Goal: Task Accomplishment & Management: Manage account settings

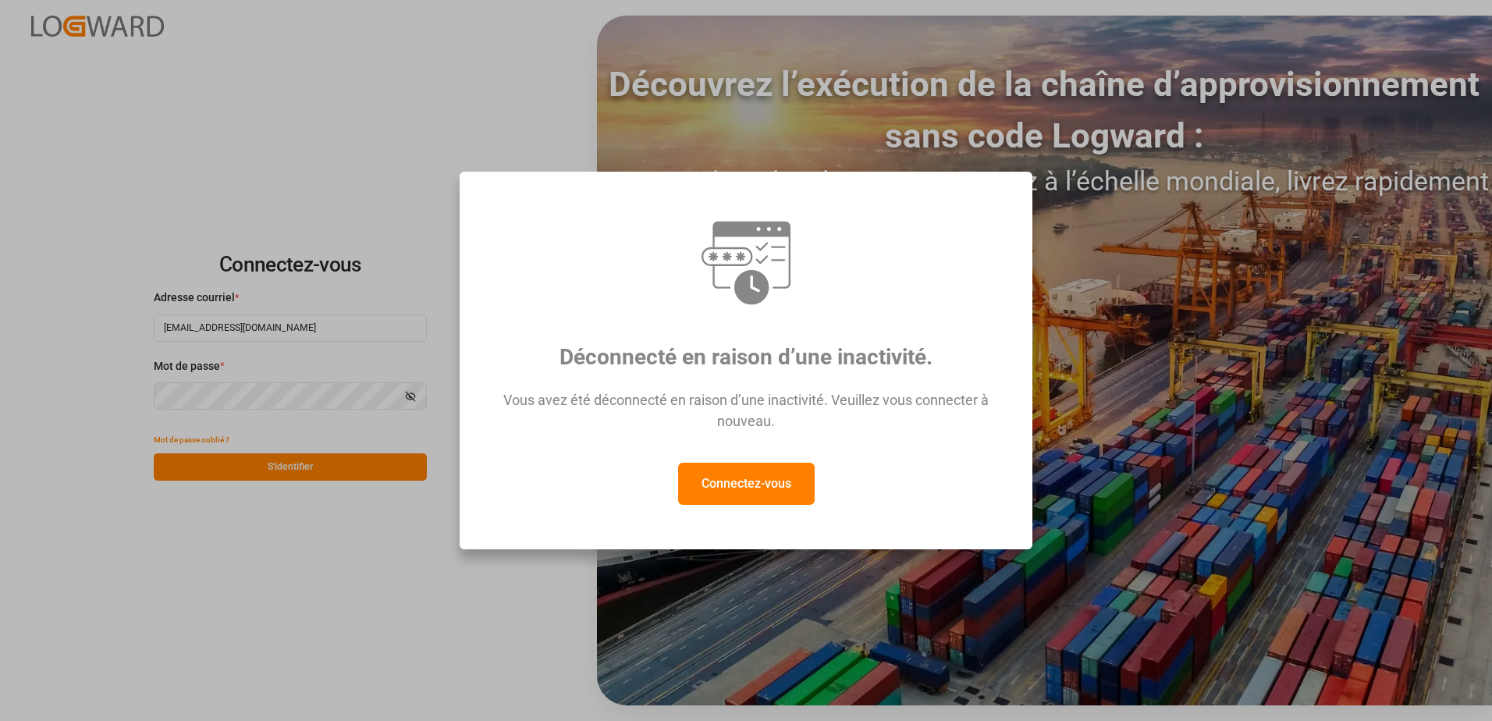
click at [742, 514] on div "Déconnecté en raison d’une inactivité. Vous avez été déconnecté en raison d’une…" at bounding box center [746, 360] width 546 height 351
click at [751, 492] on button "Connectez-vous" at bounding box center [746, 484] width 137 height 42
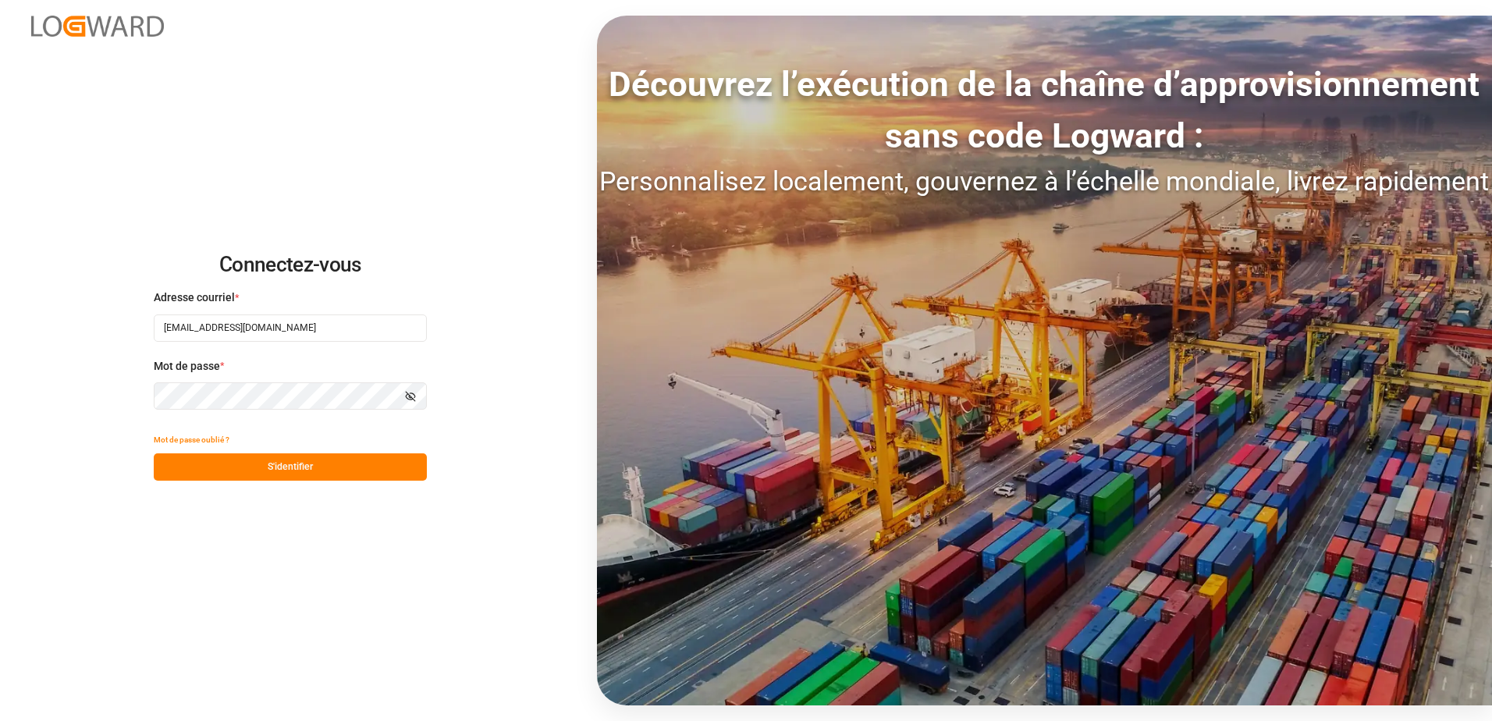
click at [304, 472] on button "S'identifier" at bounding box center [290, 466] width 273 height 27
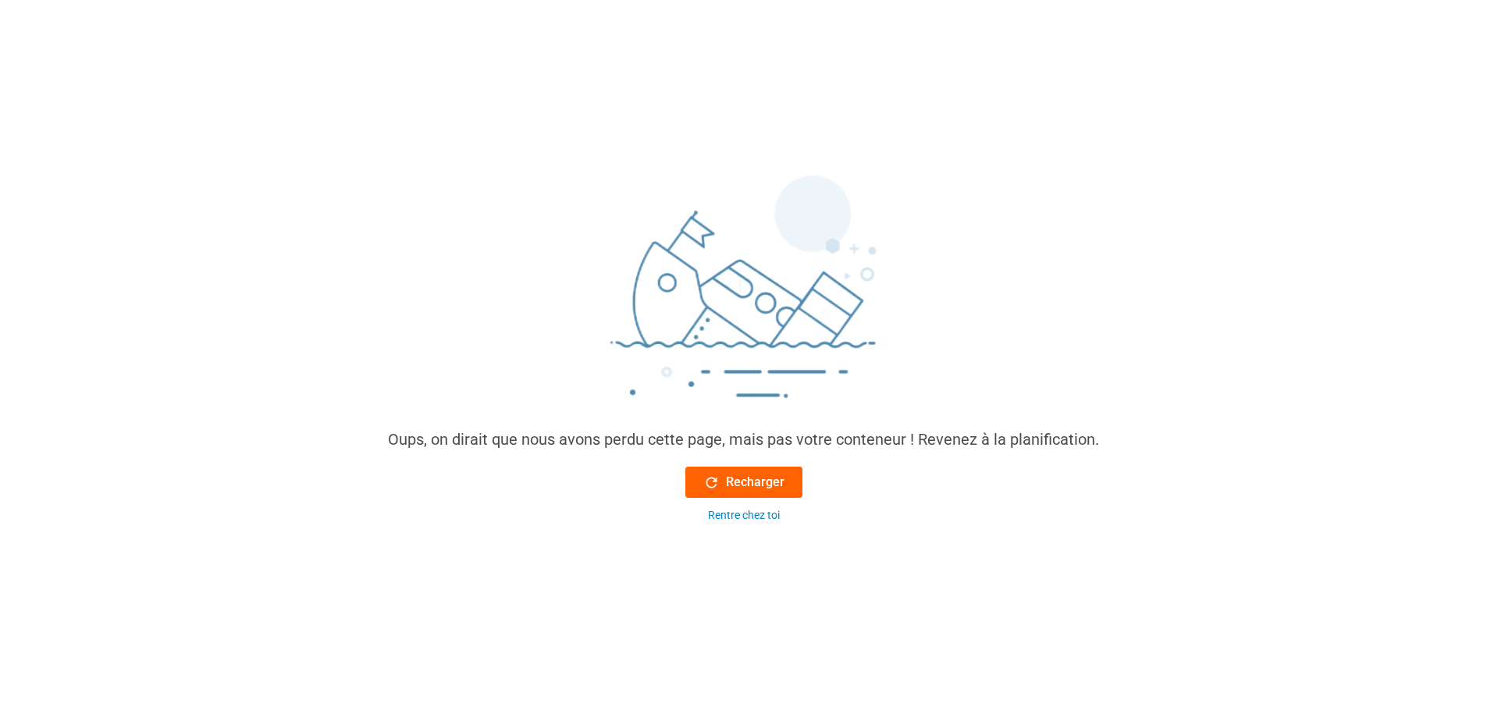
click at [727, 475] on font "Recharger" at bounding box center [755, 482] width 59 height 19
click at [760, 472] on button "Recharger" at bounding box center [743, 482] width 117 height 31
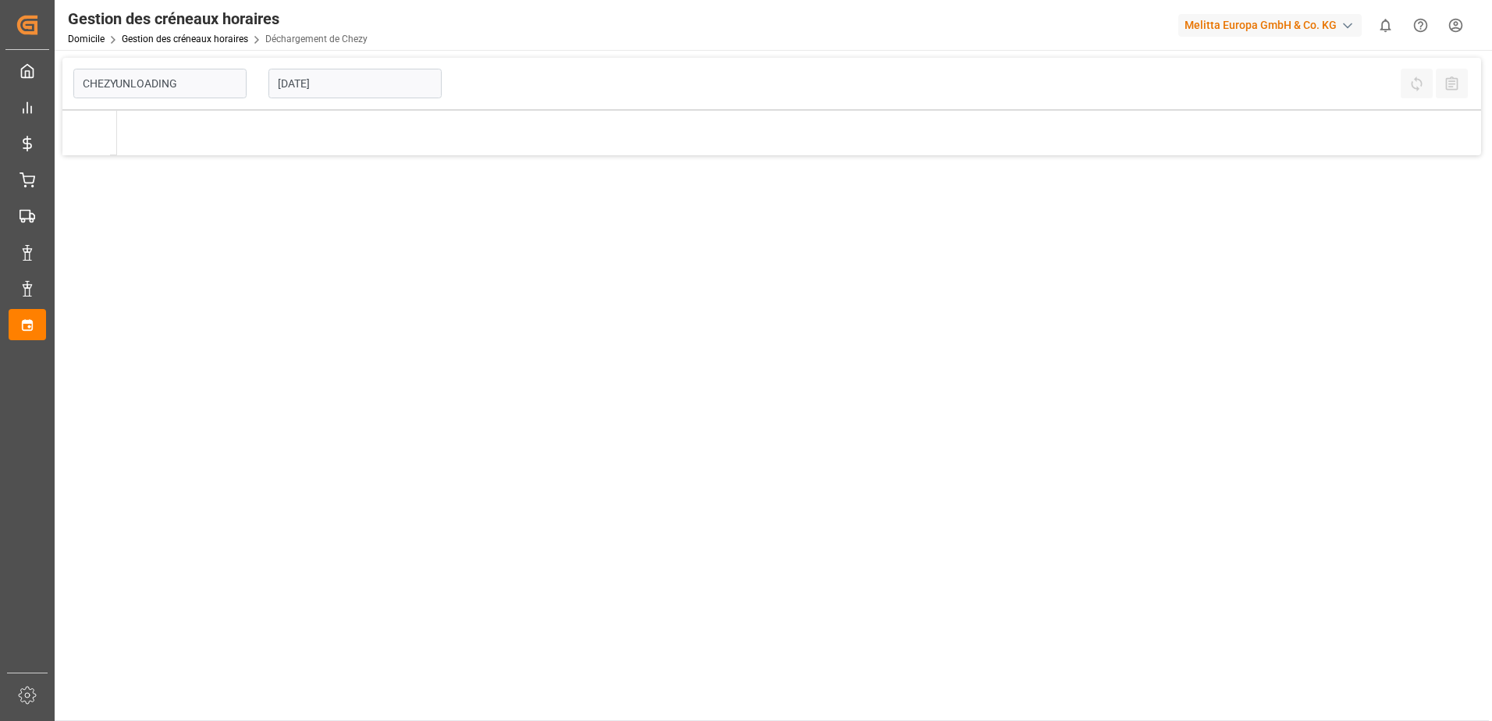
type input "Chezy Unloading"
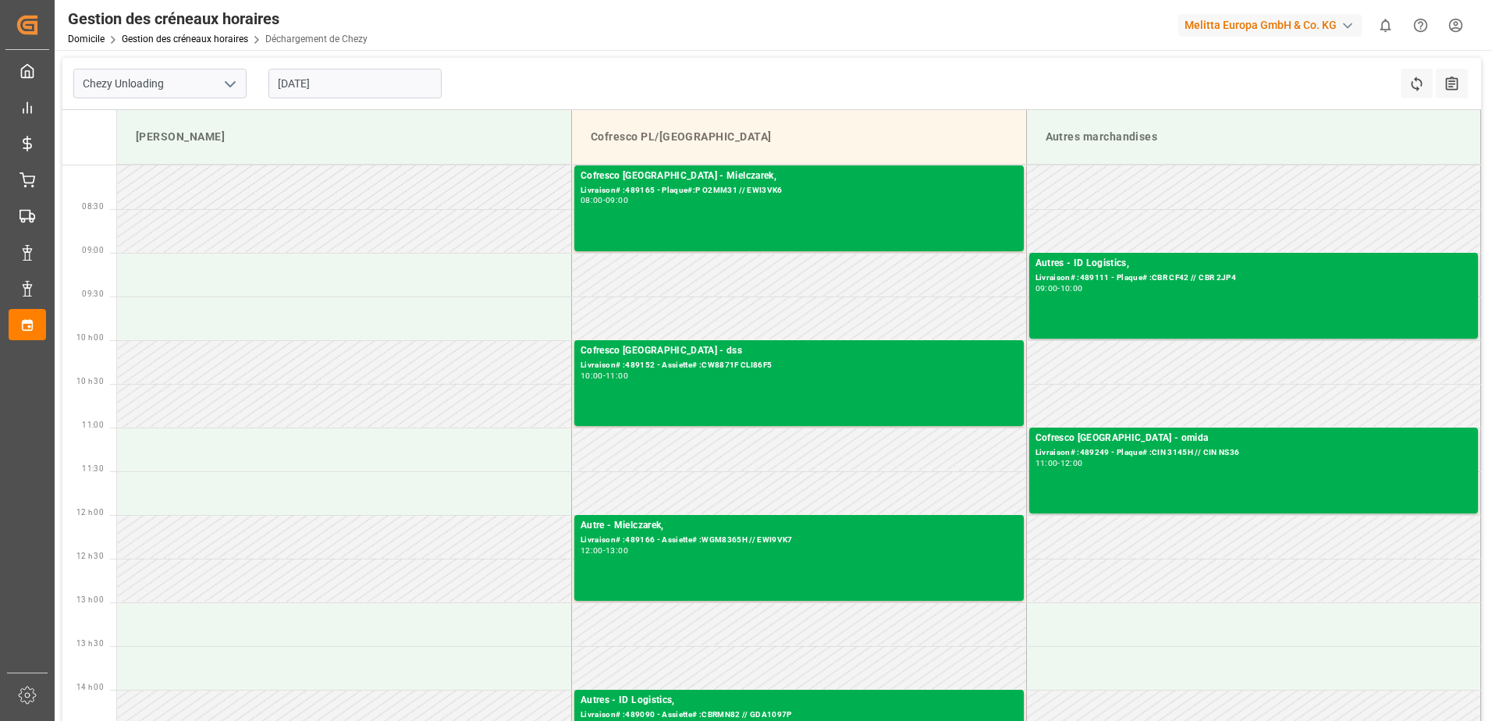
click at [316, 88] on input "[DATE]" at bounding box center [354, 84] width 173 height 30
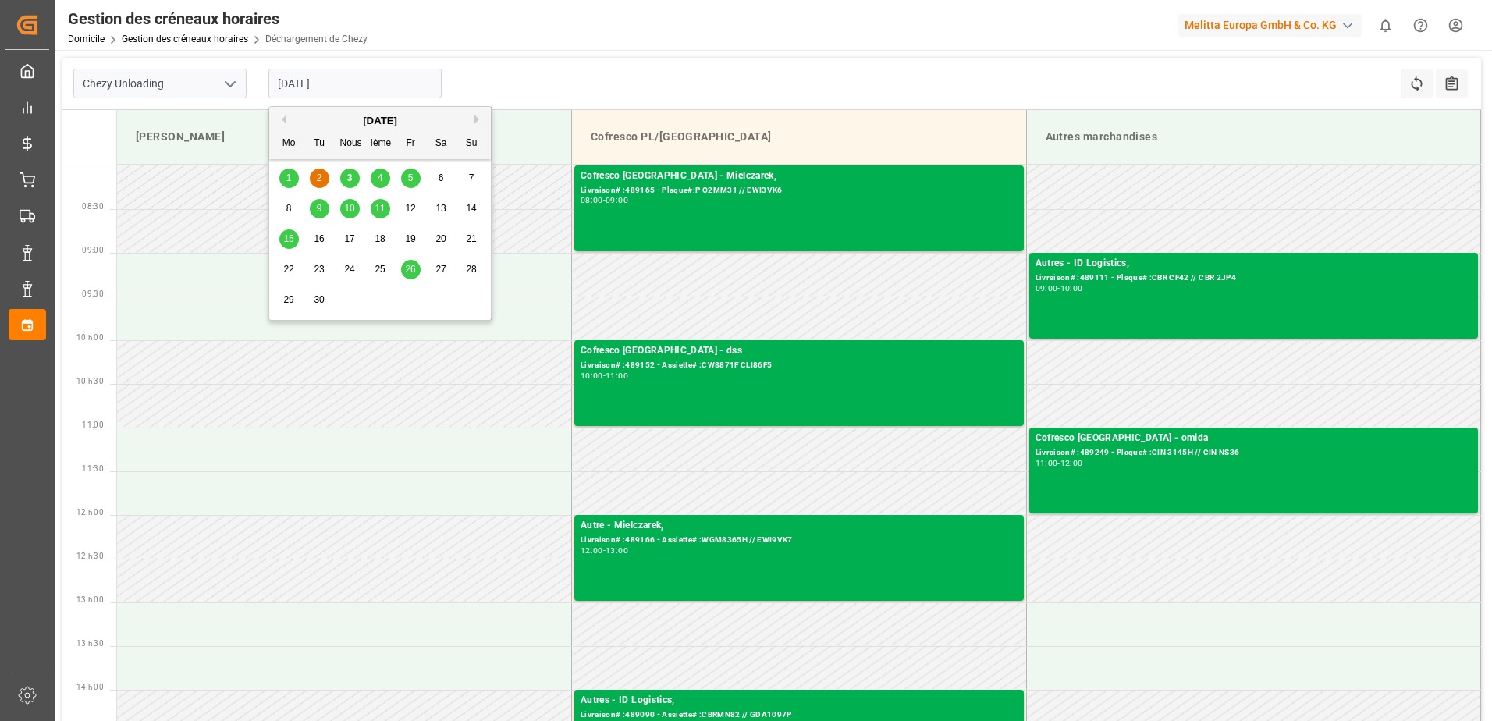
click at [351, 179] on span "3" at bounding box center [349, 177] width 5 height 11
type input "[DATE]"
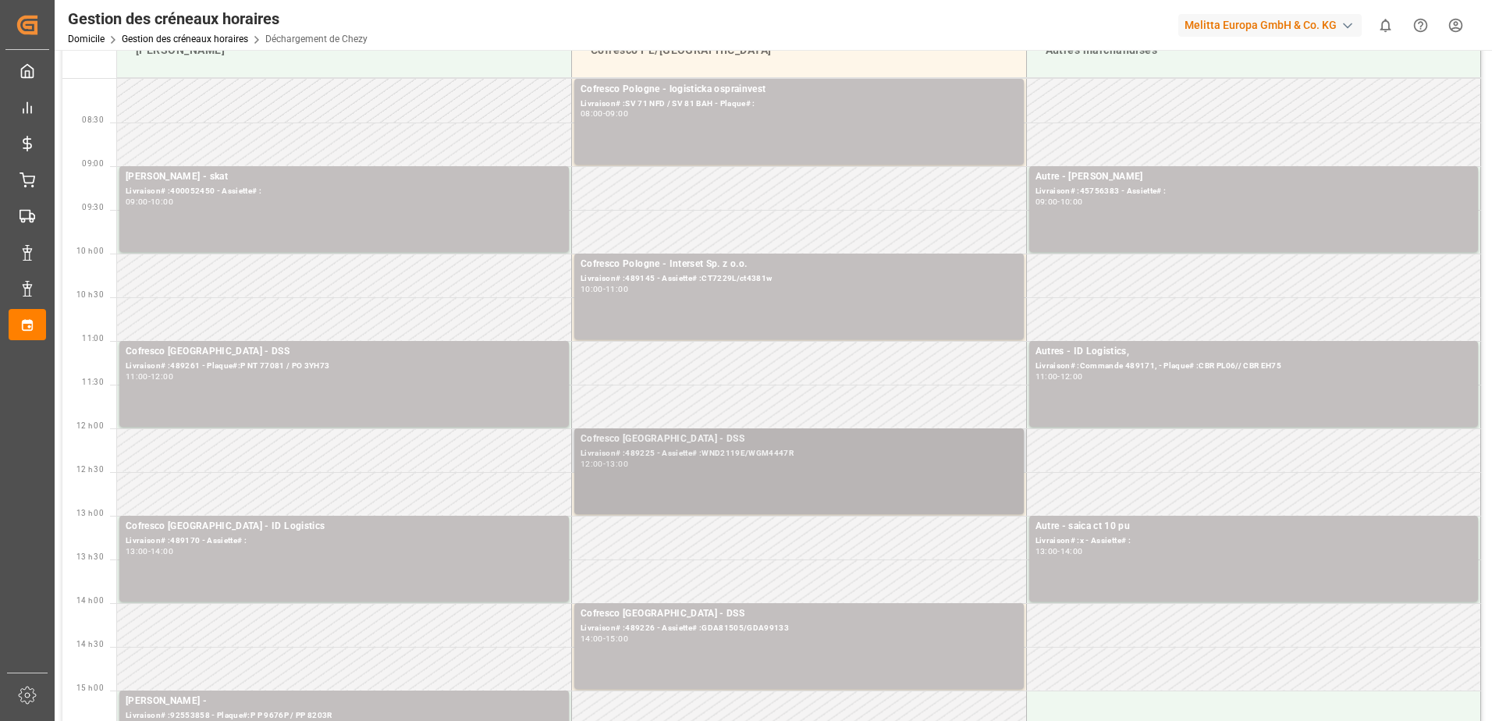
scroll to position [78, 0]
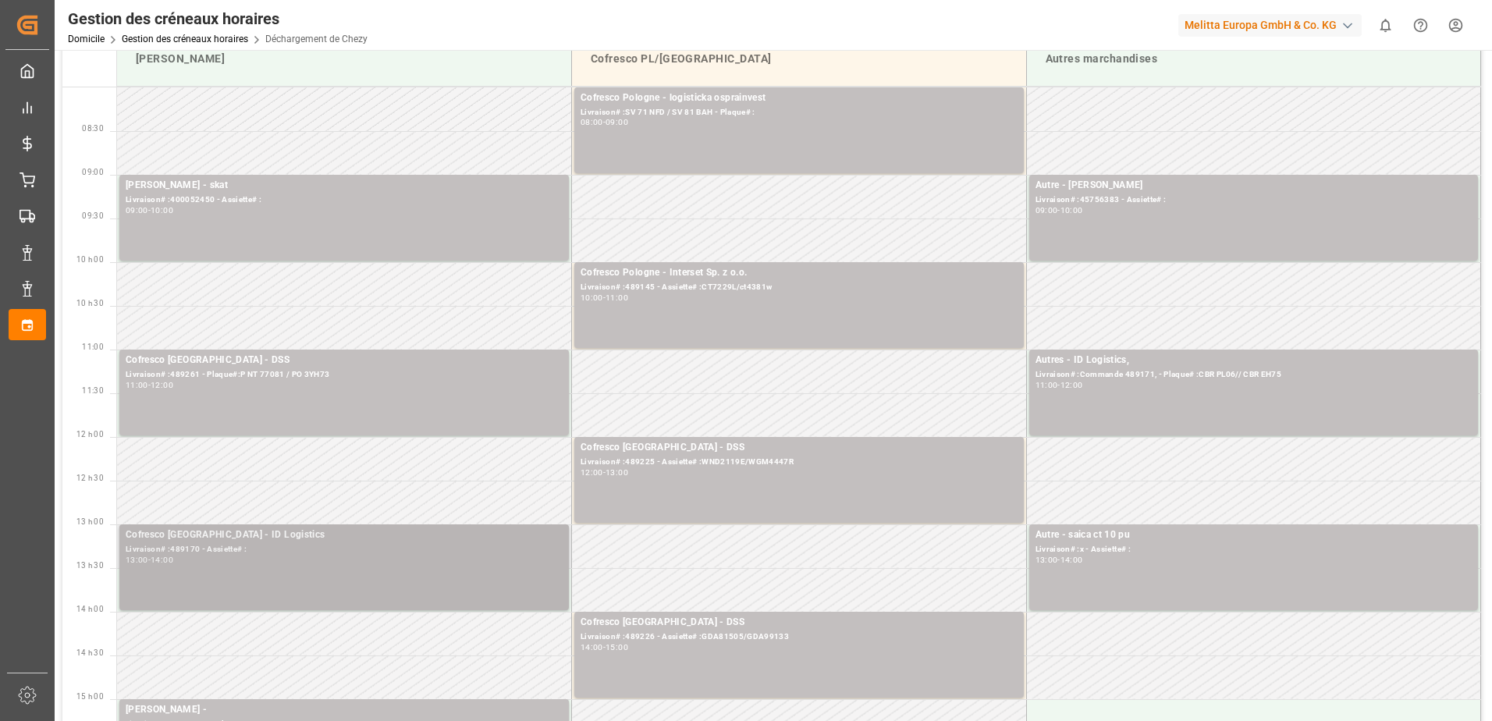
click at [308, 546] on div "Livraison# :489170 - Assiette# :" at bounding box center [344, 549] width 437 height 13
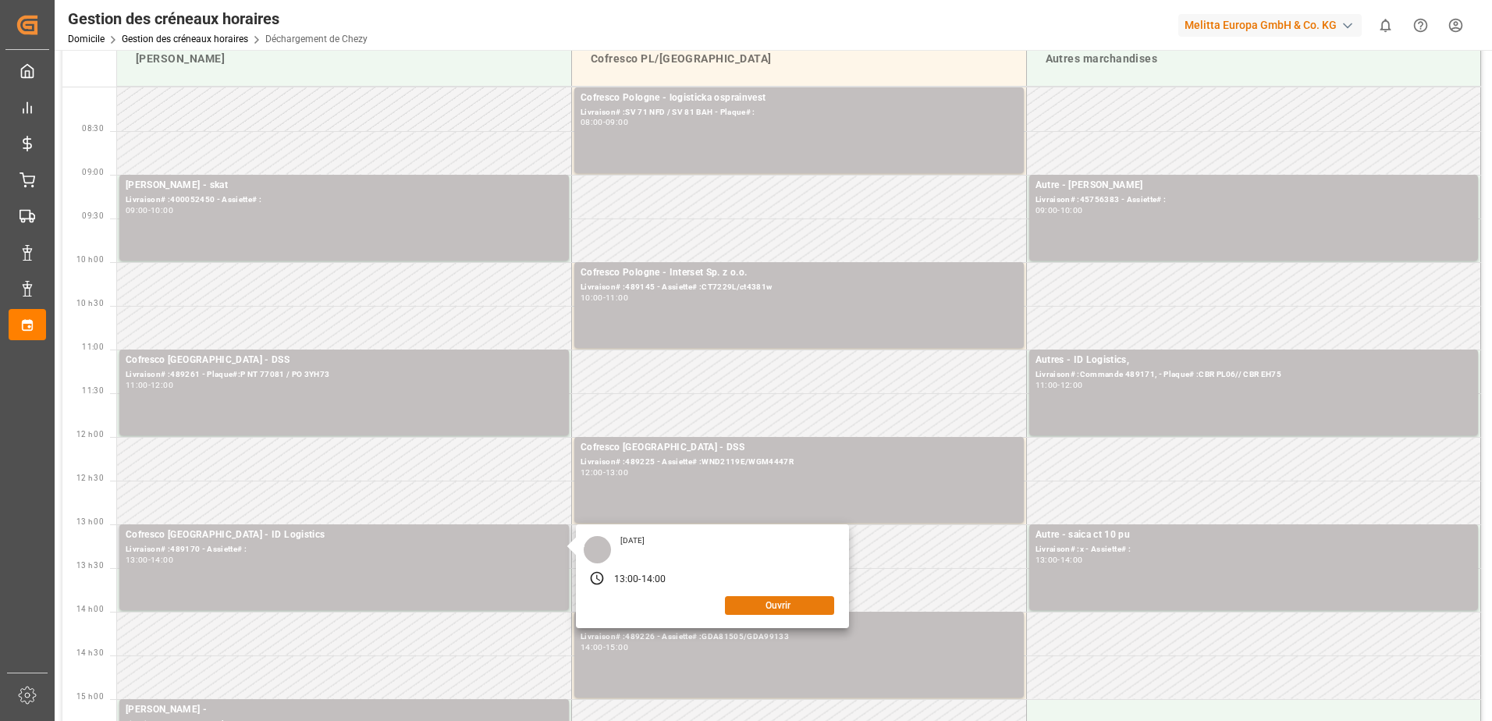
click at [794, 606] on button "Ouvrir" at bounding box center [779, 605] width 109 height 19
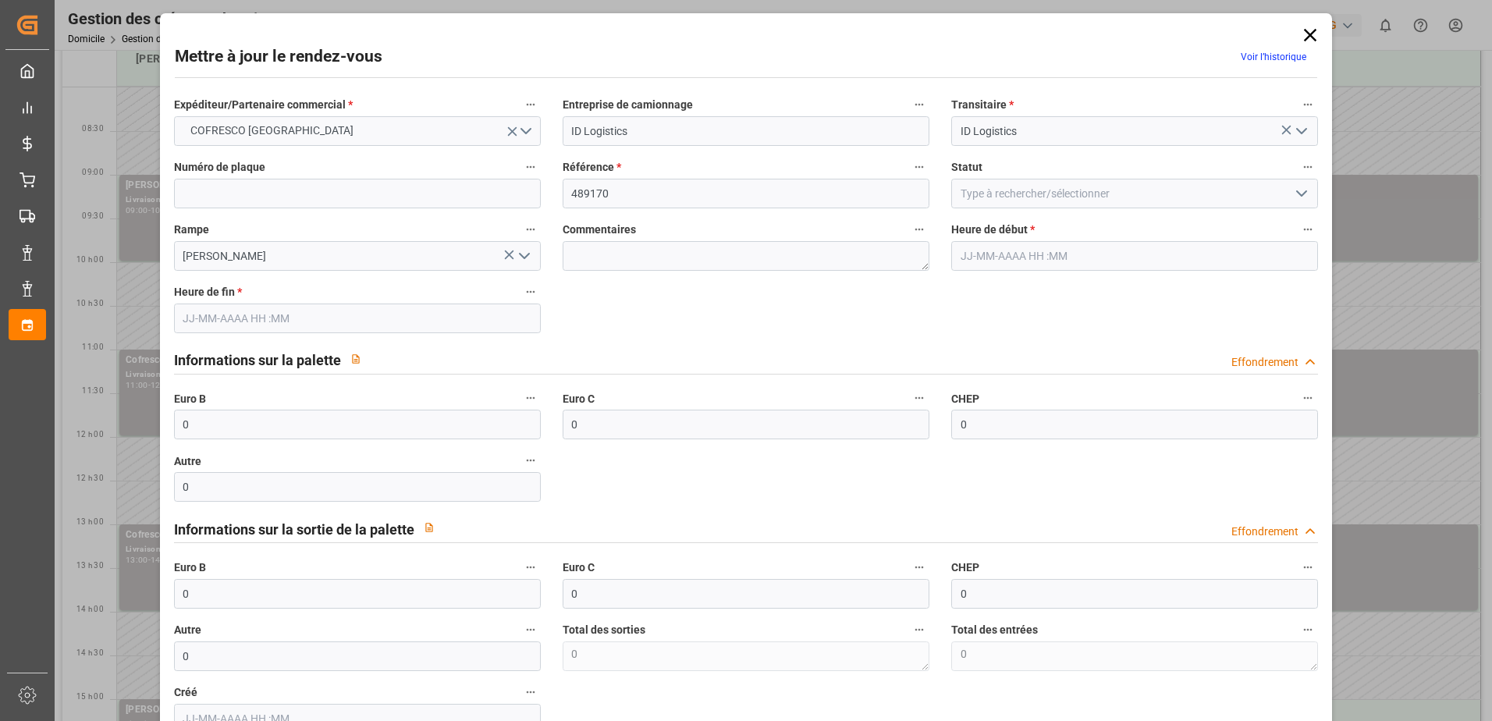
type input "[DATE] 13:00"
type input "[DATE] 14:00"
type input "[DATE] 08:51"
click at [1302, 197] on icon "Ouvrir le menu" at bounding box center [1301, 193] width 19 height 19
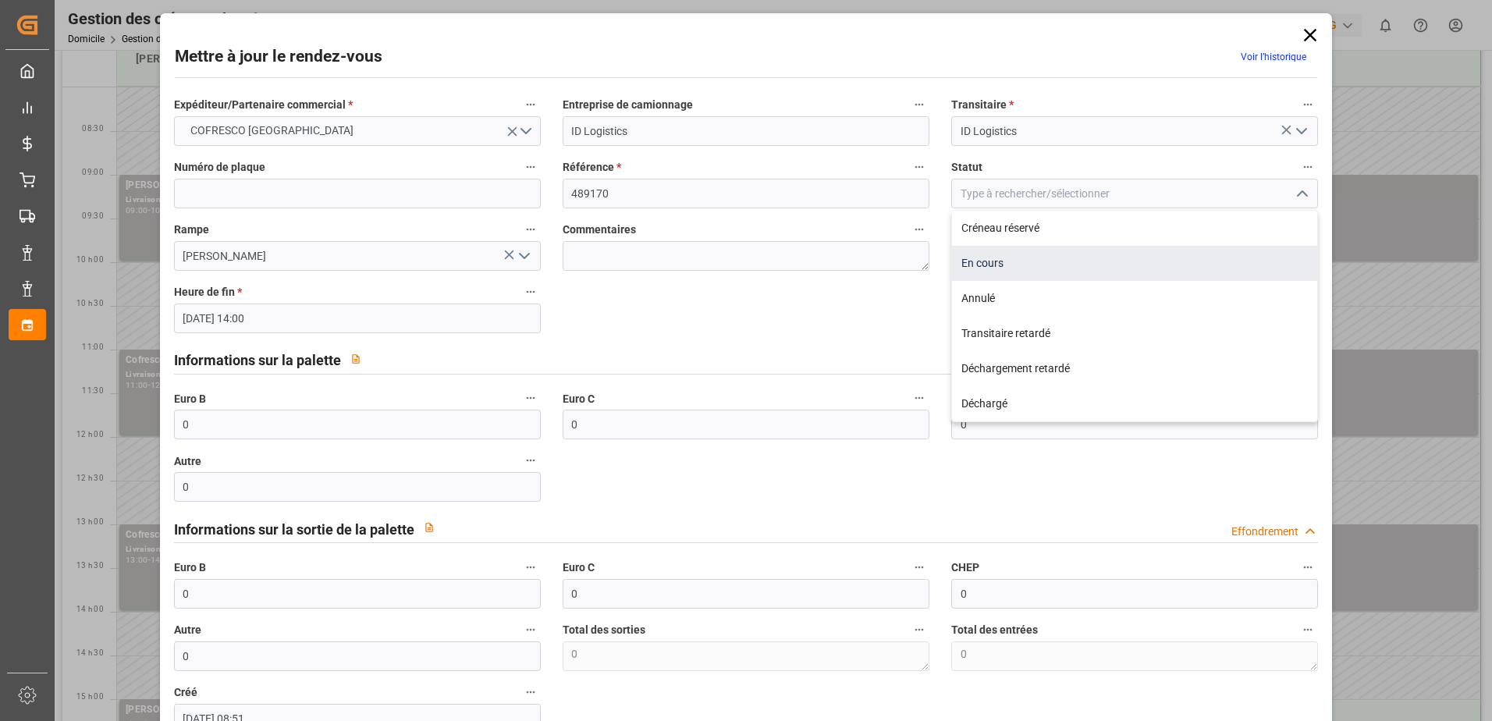
click at [1028, 257] on div "En cours" at bounding box center [1134, 263] width 365 height 35
type input "In Progress"
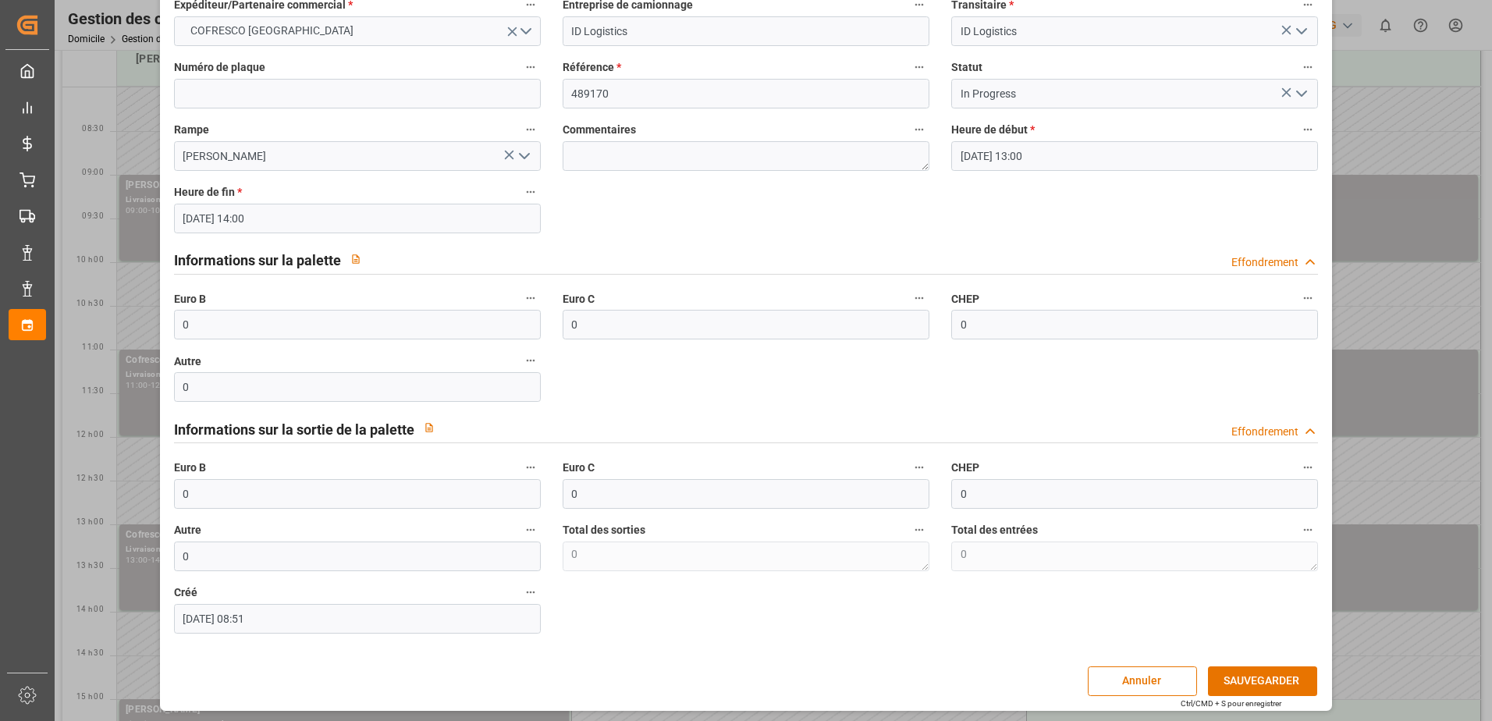
scroll to position [103, 0]
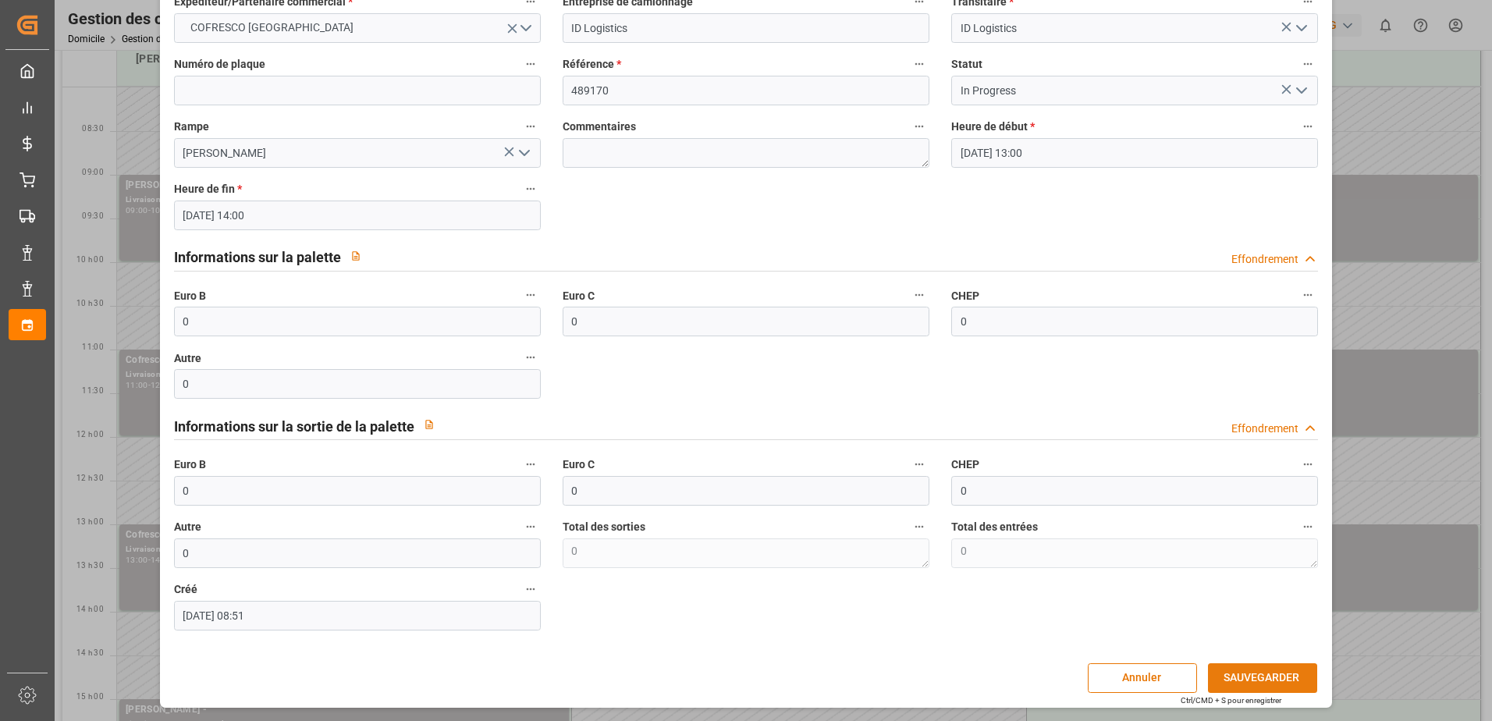
click at [1244, 674] on button "SAUVEGARDER" at bounding box center [1262, 678] width 109 height 30
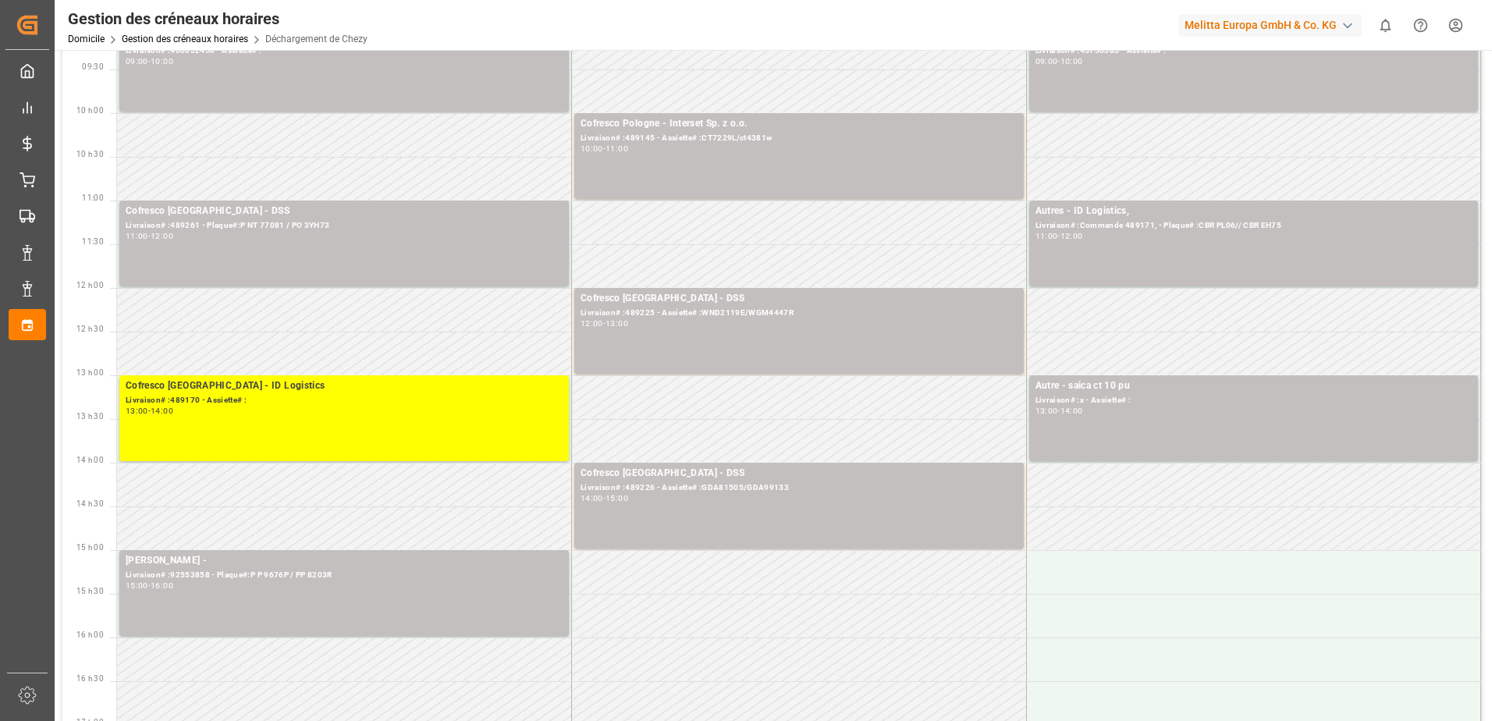
scroll to position [234, 0]
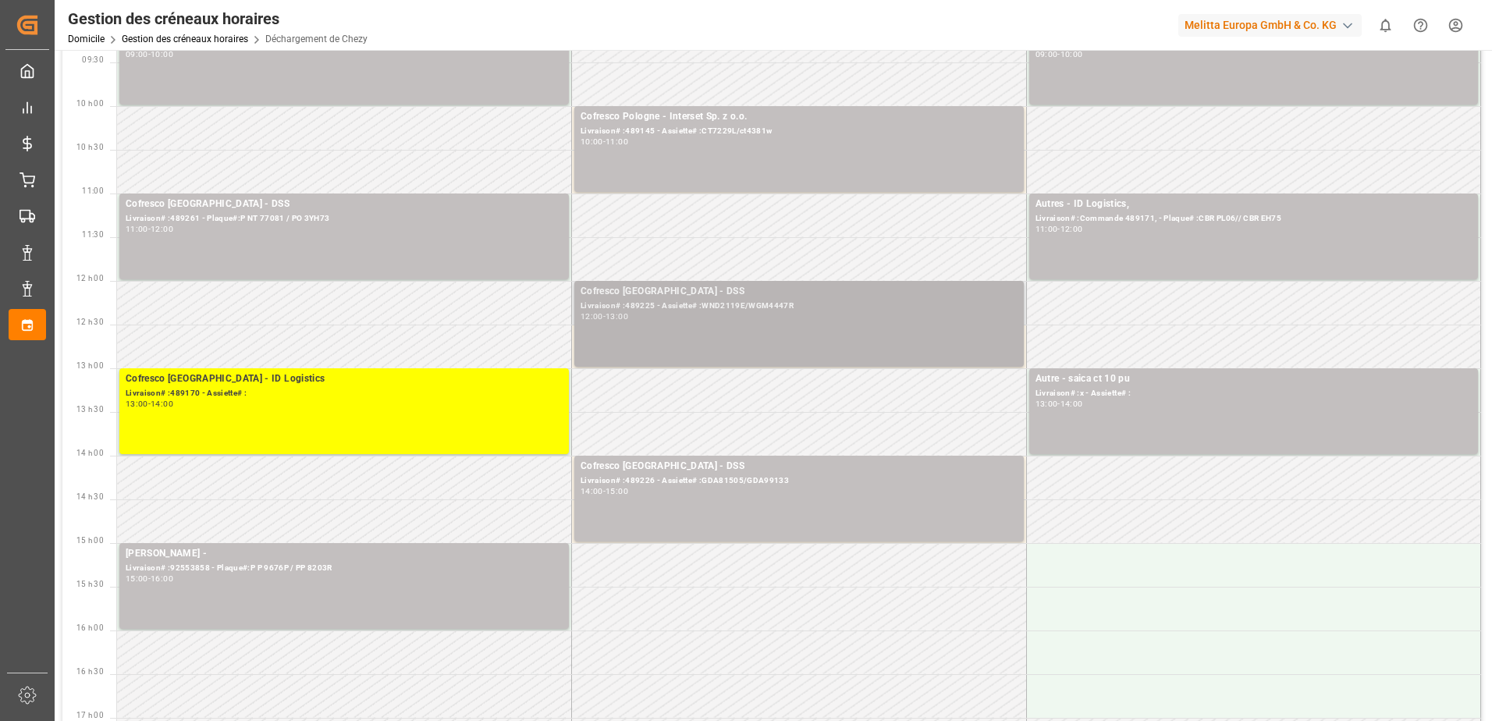
click at [728, 329] on div "Cofresco Pologne - DSS Livraison# :489225 - Assiette# :WND2119E/WGM4447R 12:00 …" at bounding box center [799, 324] width 437 height 80
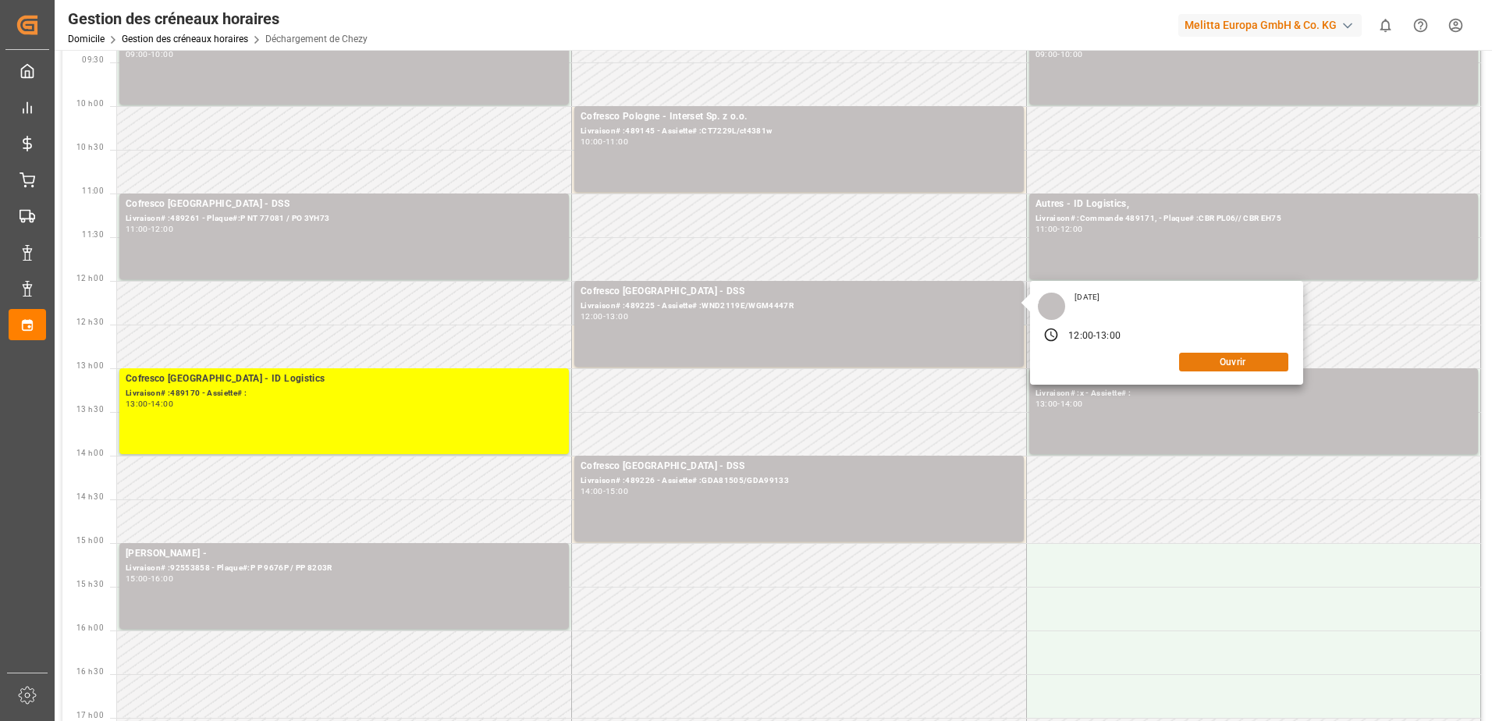
click at [1242, 362] on button "Ouvrir" at bounding box center [1233, 362] width 109 height 19
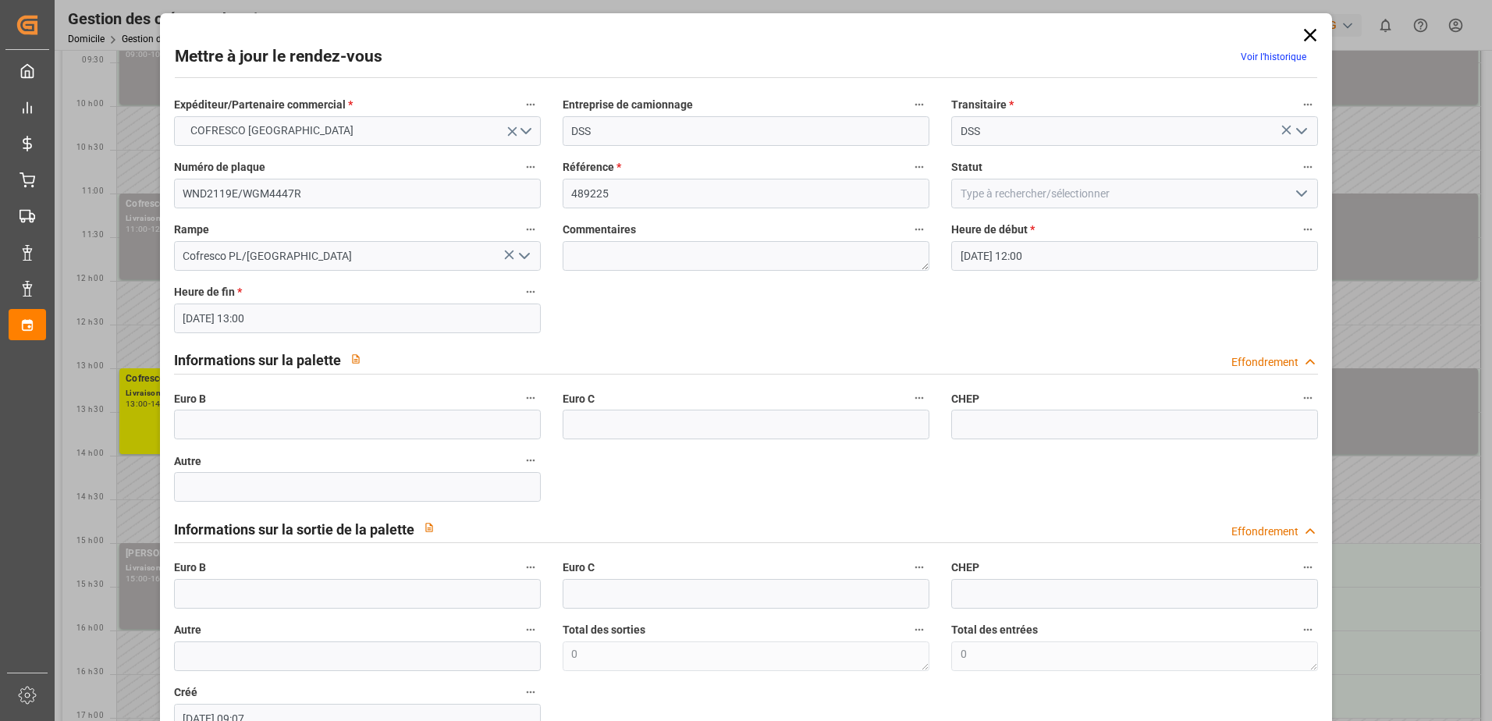
click at [1297, 194] on icon "Ouvrir le menu" at bounding box center [1301, 193] width 19 height 19
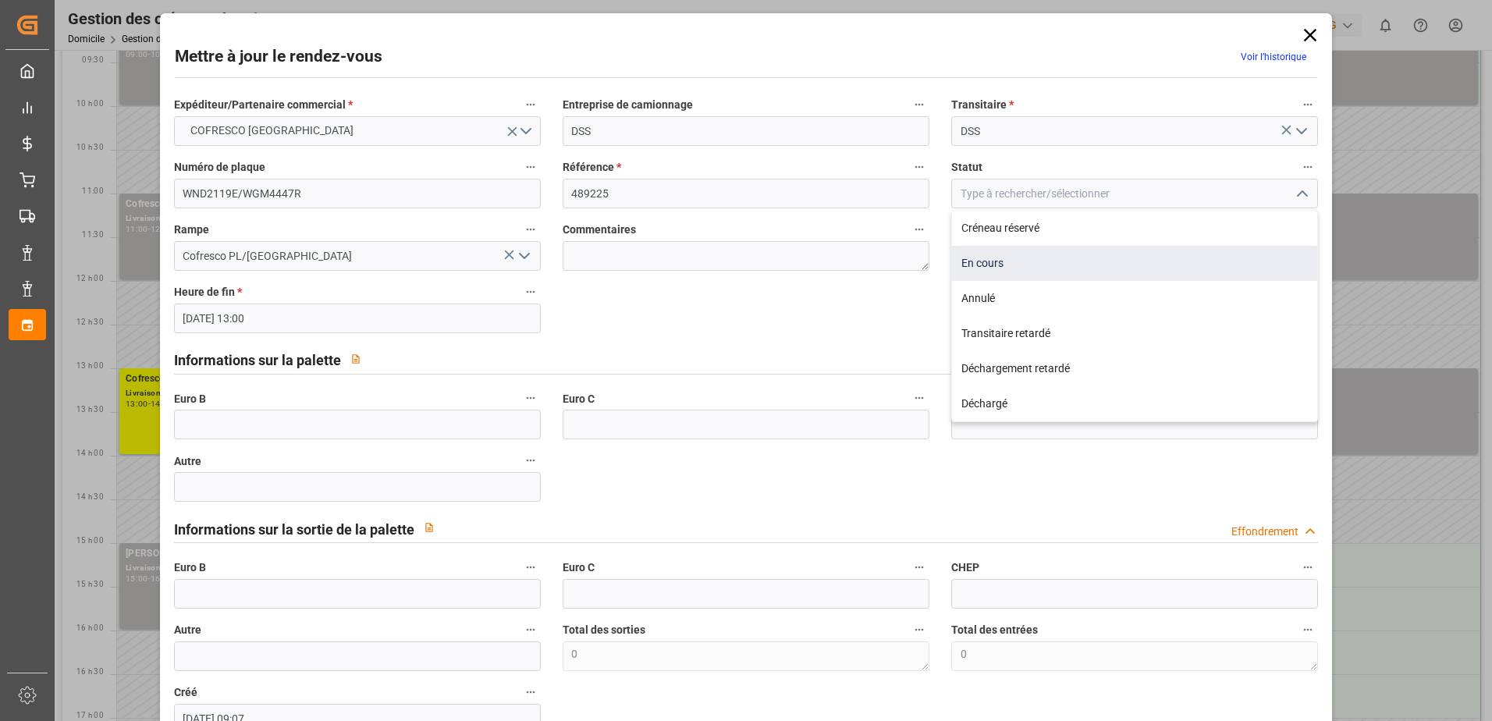
click at [1102, 252] on div "En cours" at bounding box center [1134, 263] width 365 height 35
type input "In Progress"
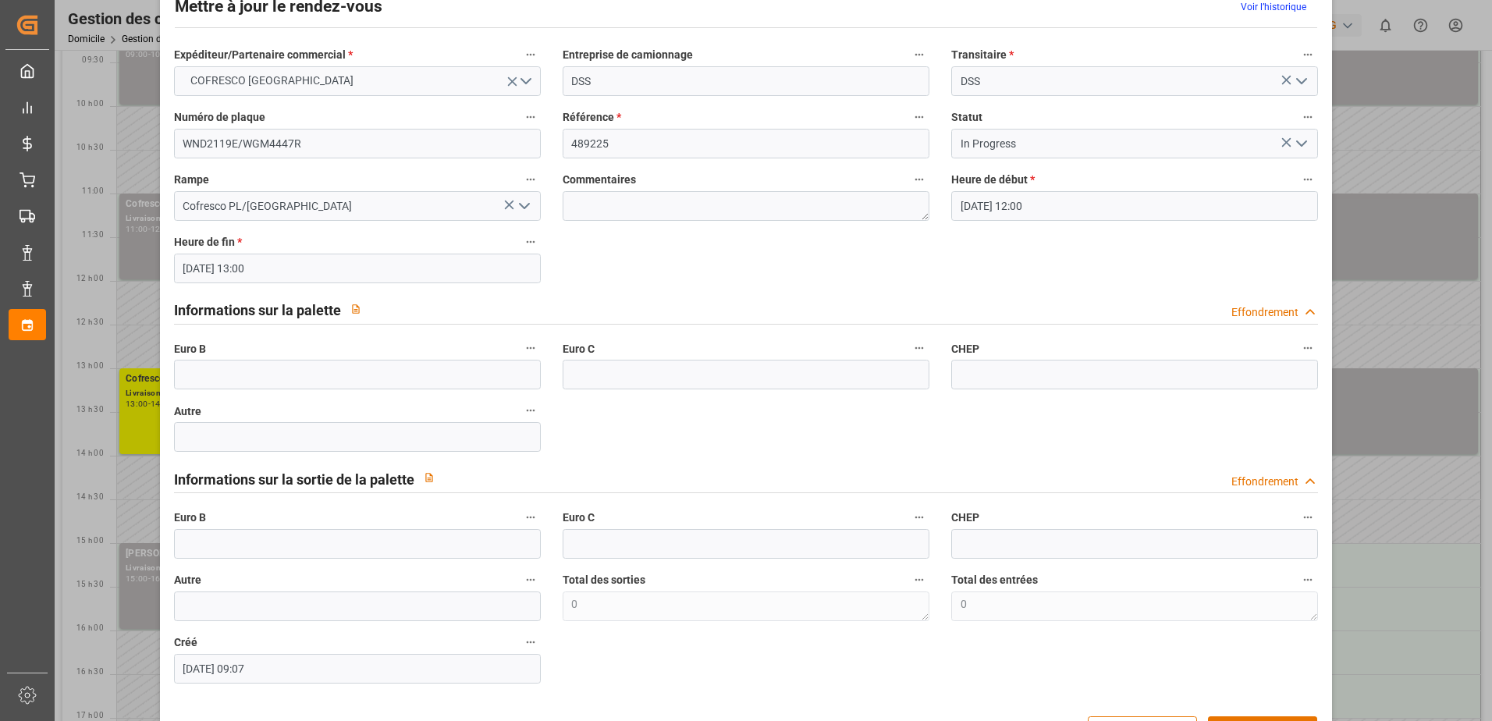
scroll to position [103, 0]
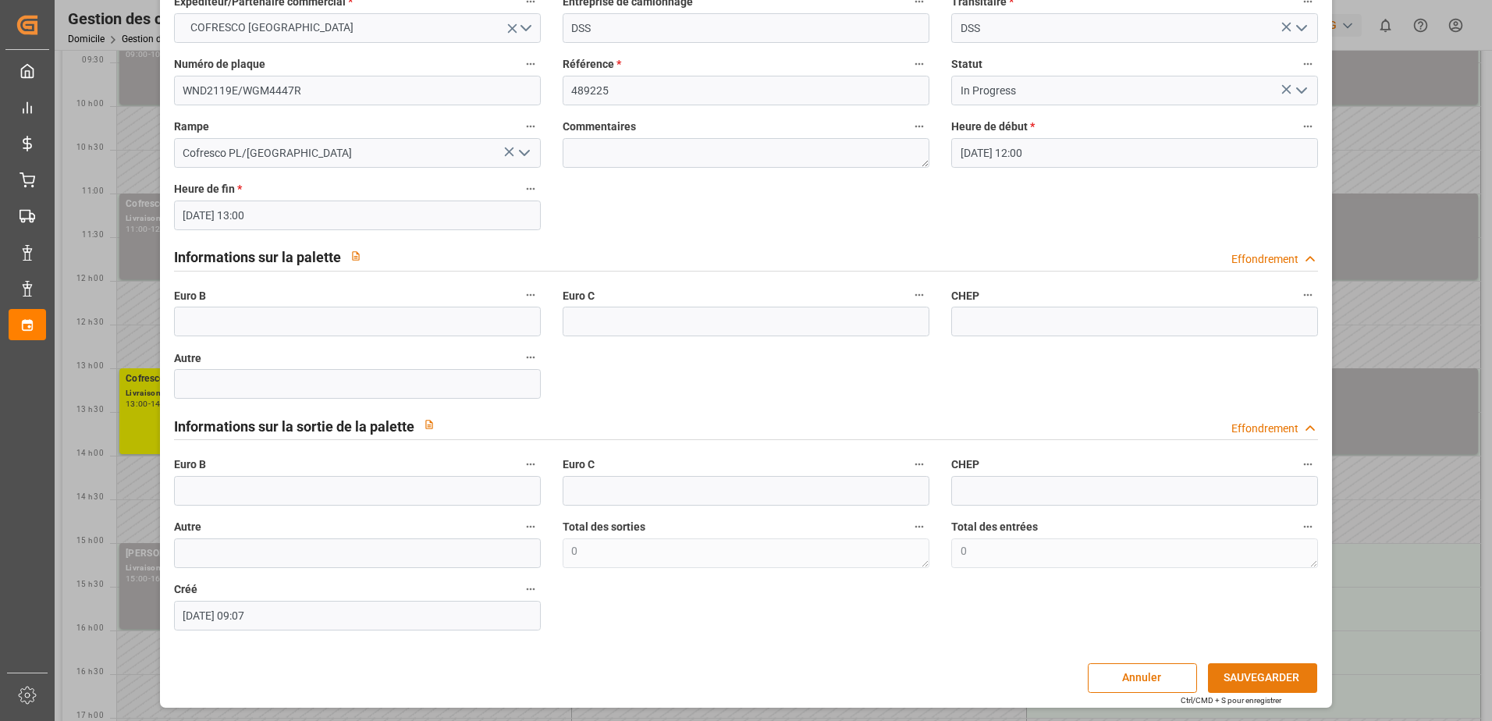
click at [1277, 680] on button "SAUVEGARDER" at bounding box center [1262, 678] width 109 height 30
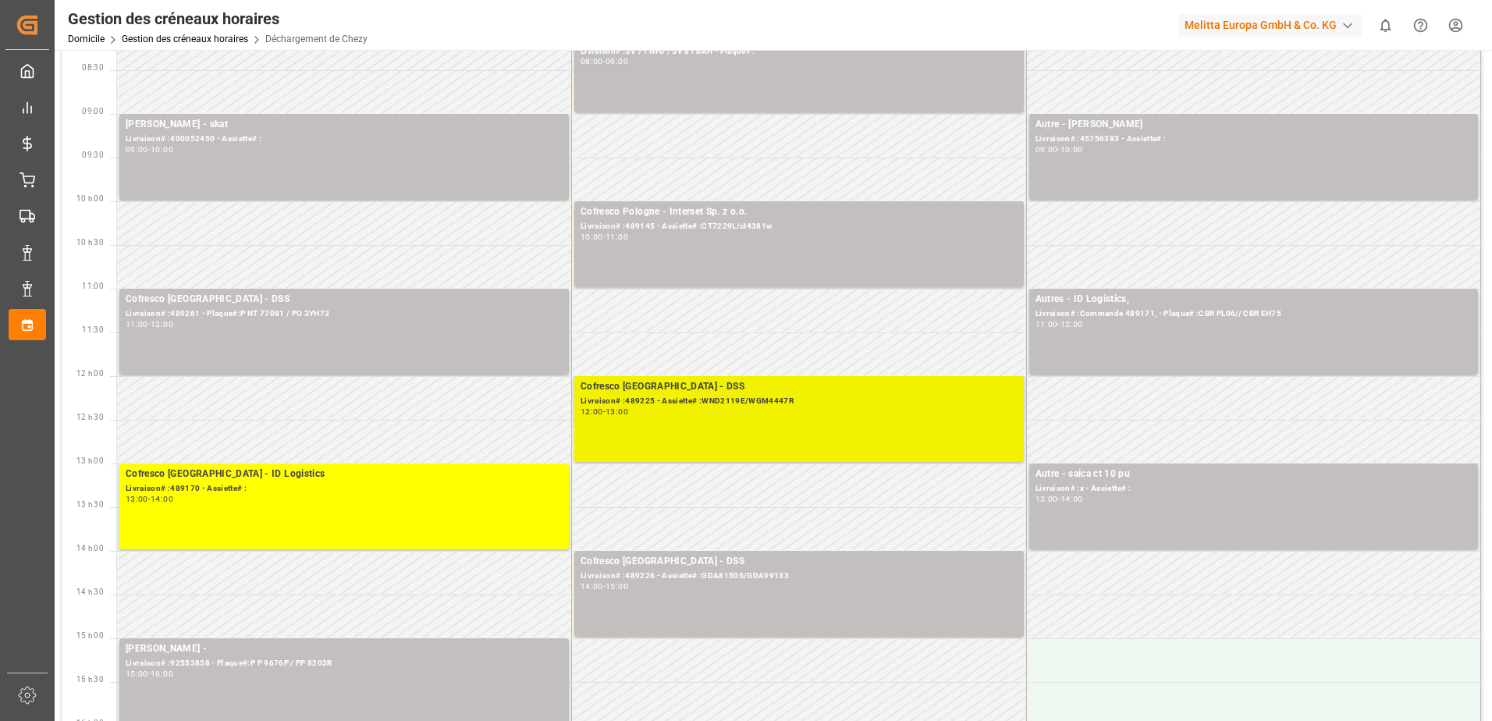
scroll to position [0, 0]
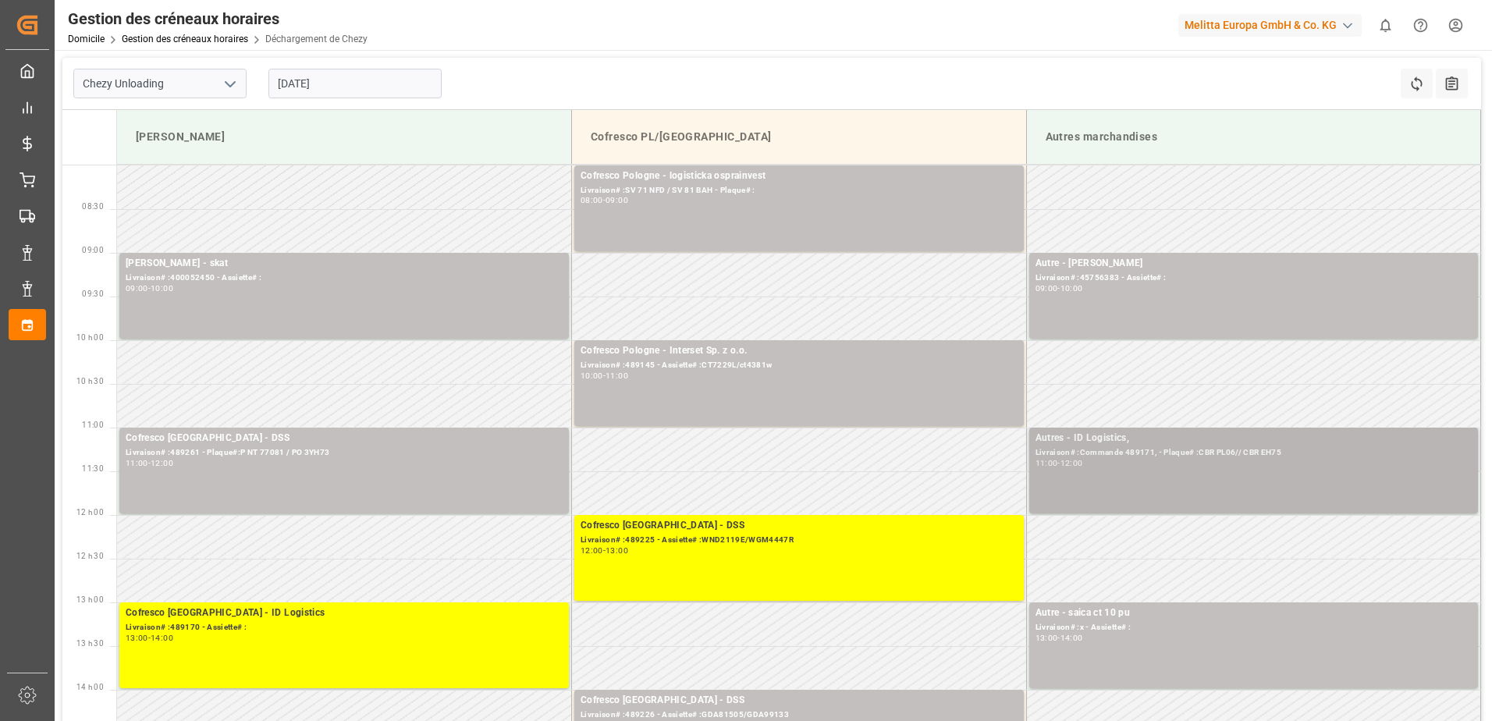
click at [1161, 457] on div "Livraison# :Commande 489171, - Plaque# :CBR PL06// CBR EH75" at bounding box center [1254, 452] width 437 height 13
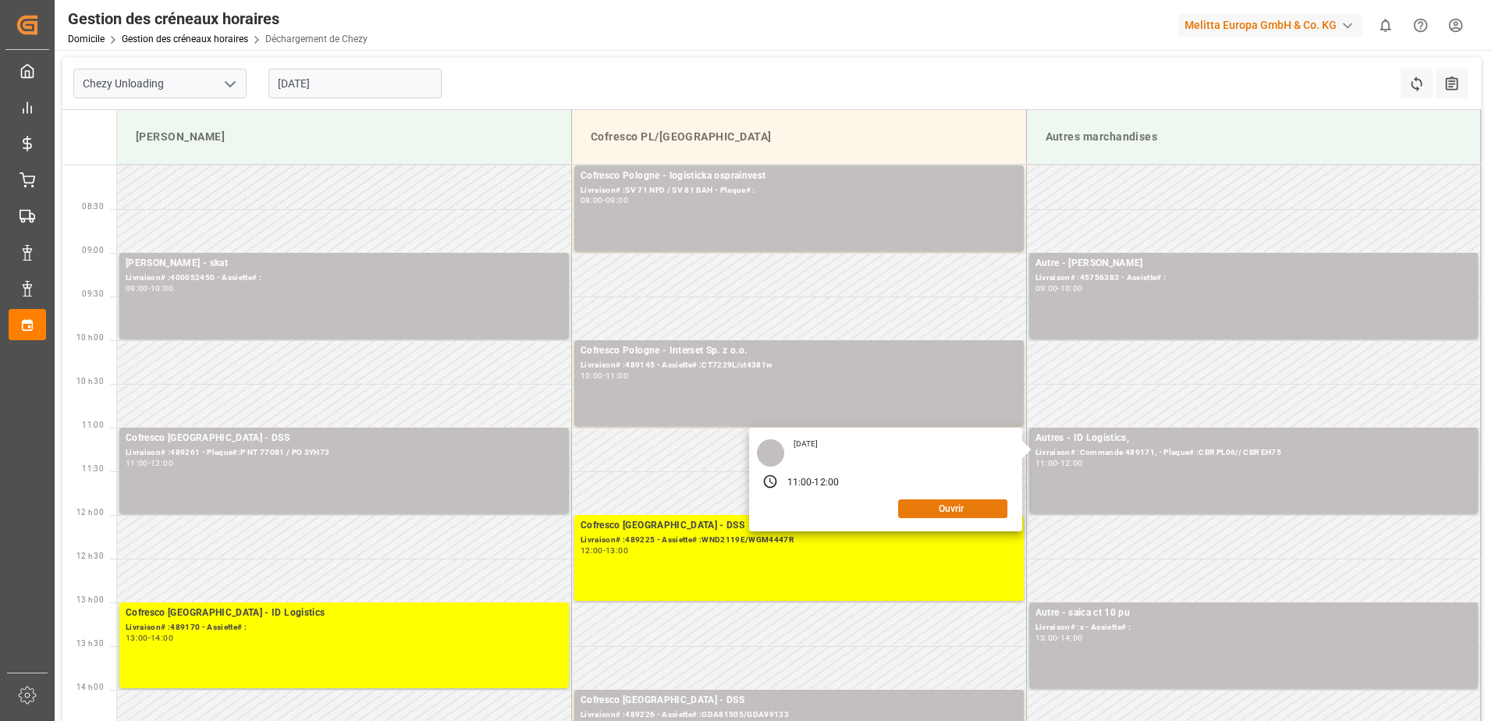
click at [982, 509] on button "Ouvrir" at bounding box center [952, 508] width 109 height 19
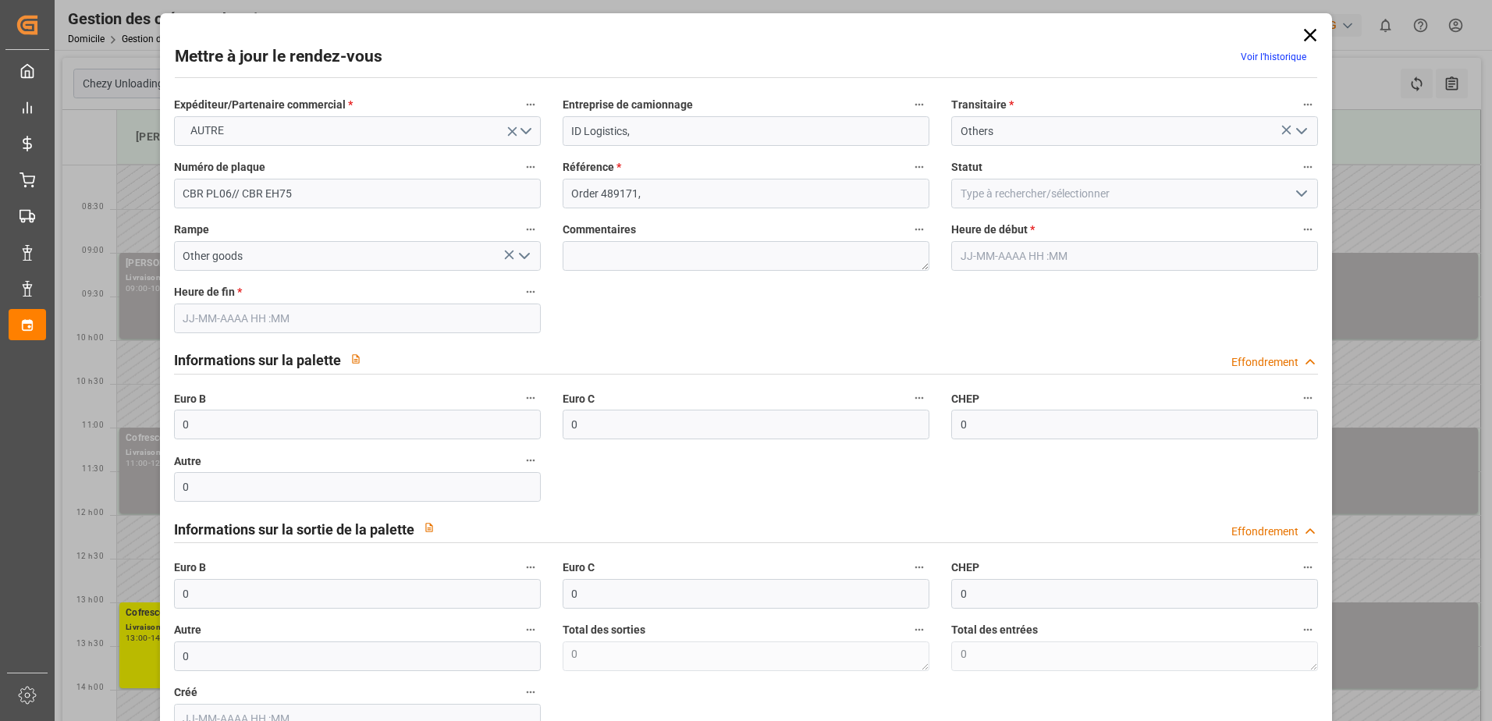
type input "[DATE] 11:00"
type input "[DATE] 12:00"
type input "[DATE] 08:44"
click at [1297, 194] on icon "Ouvrir le menu" at bounding box center [1301, 193] width 19 height 19
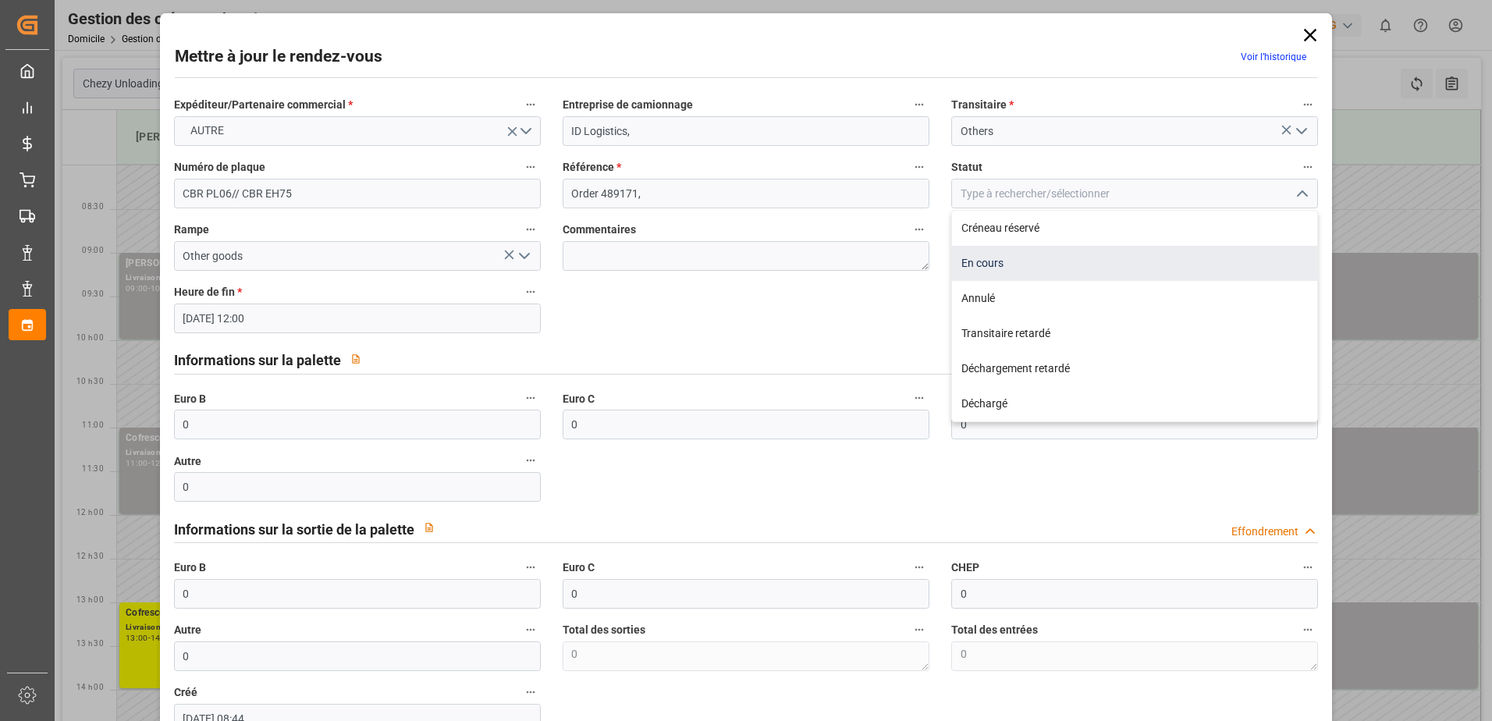
click at [1028, 258] on div "En cours" at bounding box center [1134, 263] width 365 height 35
type input "In Progress"
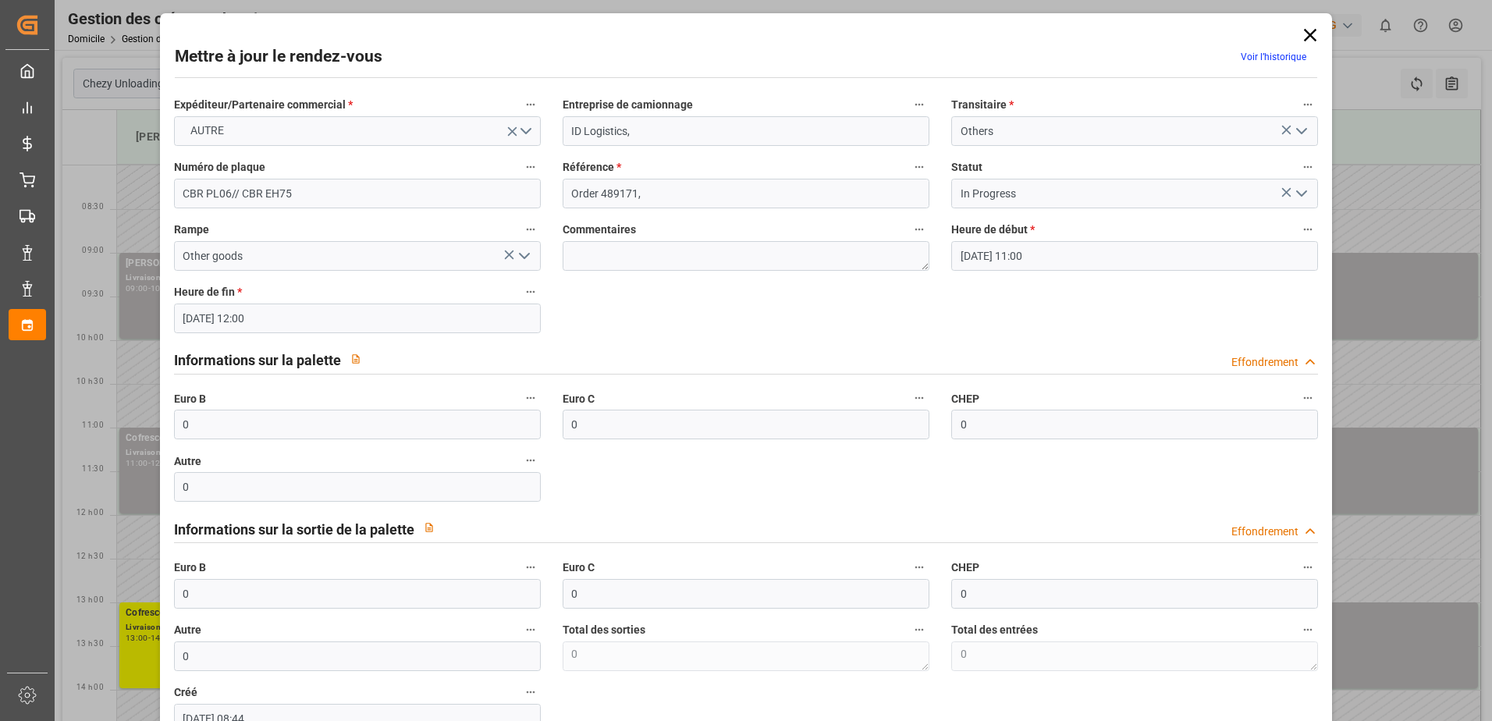
scroll to position [103, 0]
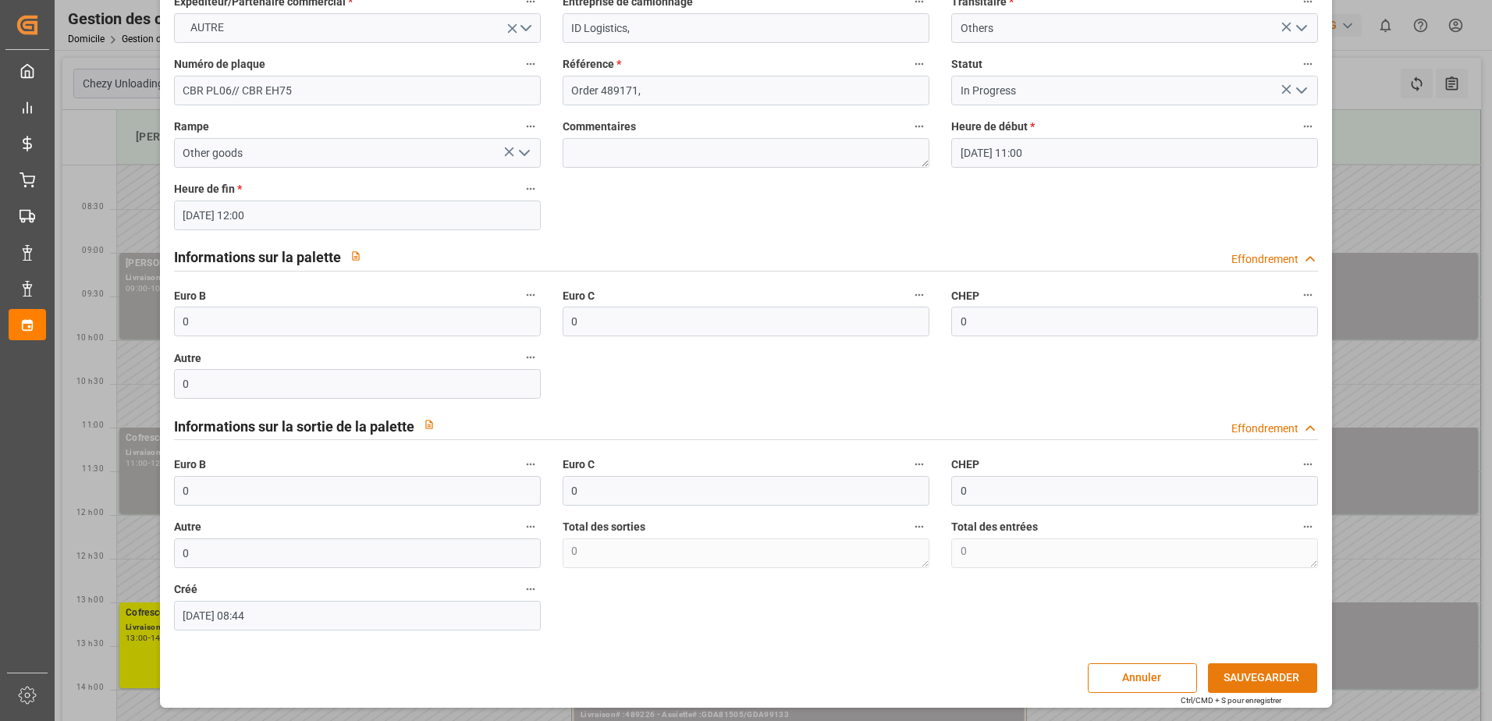
click at [1270, 678] on button "SAUVEGARDER" at bounding box center [1262, 678] width 109 height 30
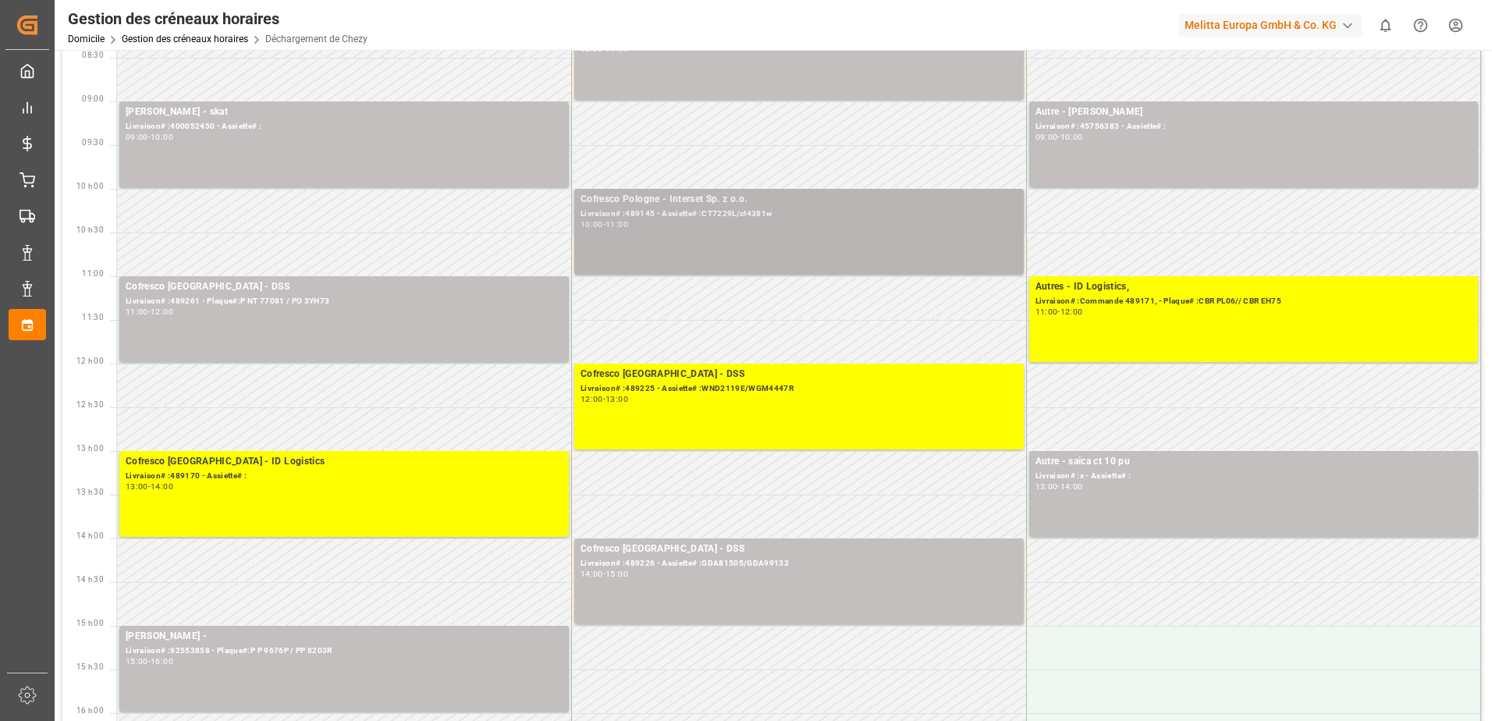
scroll to position [156, 0]
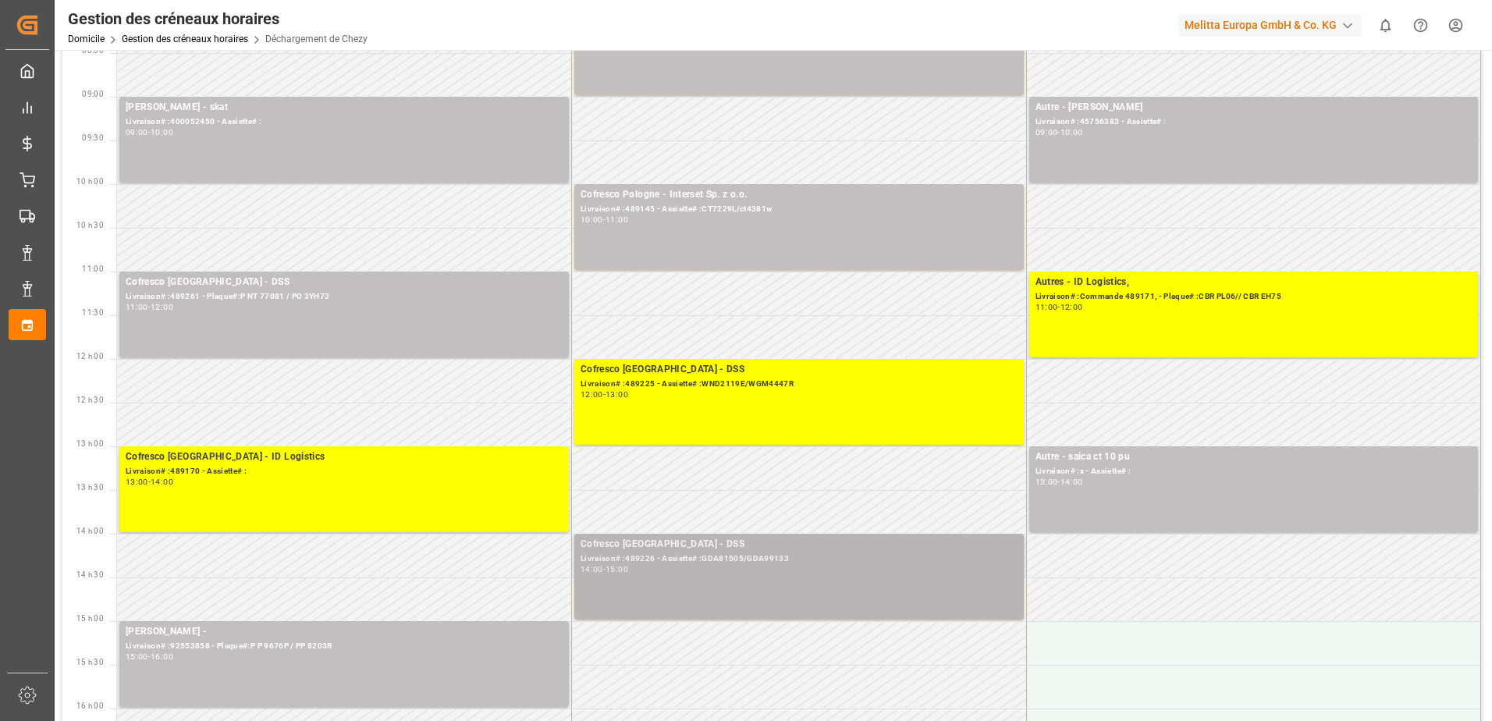
click at [702, 562] on div "Livraison# :489226 - Assiette# :GDA81505/GDA99133" at bounding box center [799, 558] width 437 height 13
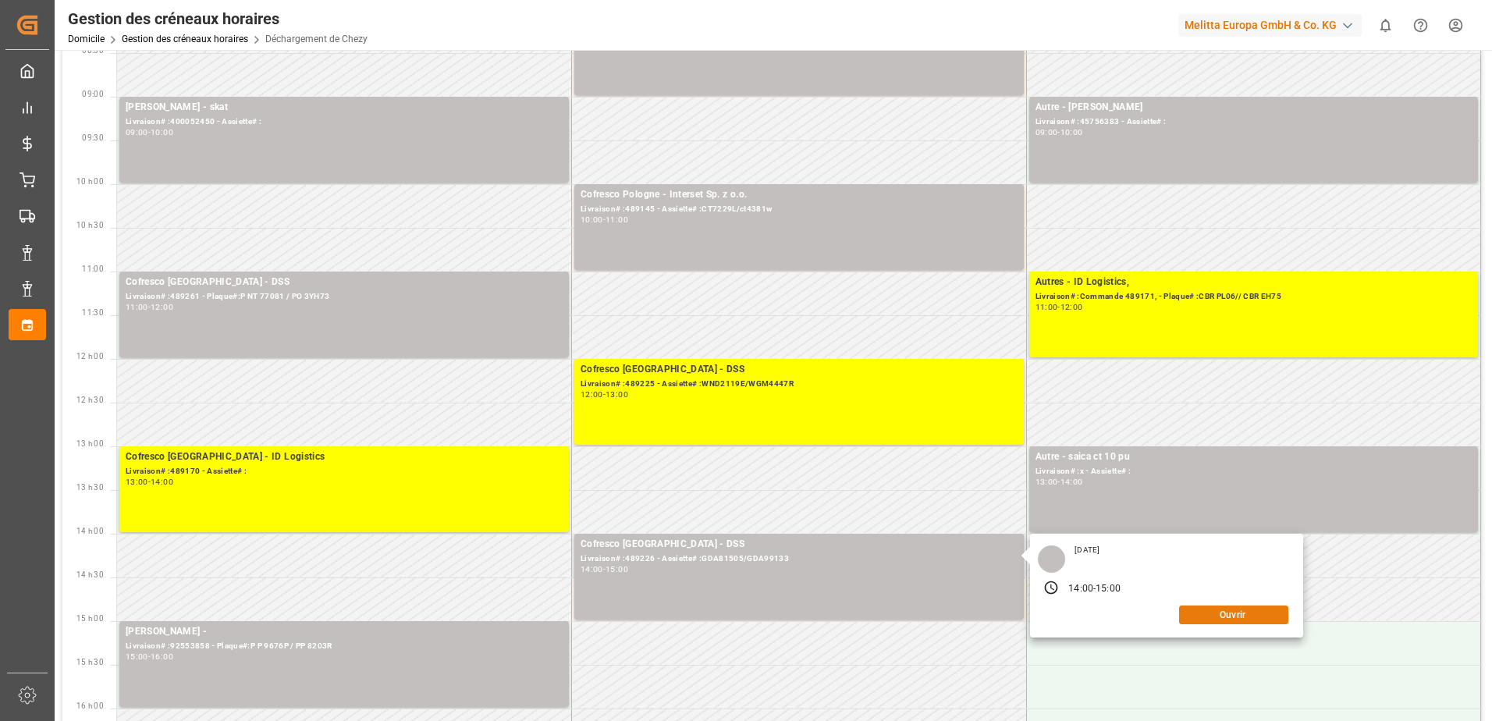
click at [1205, 617] on button "Ouvrir" at bounding box center [1233, 615] width 109 height 19
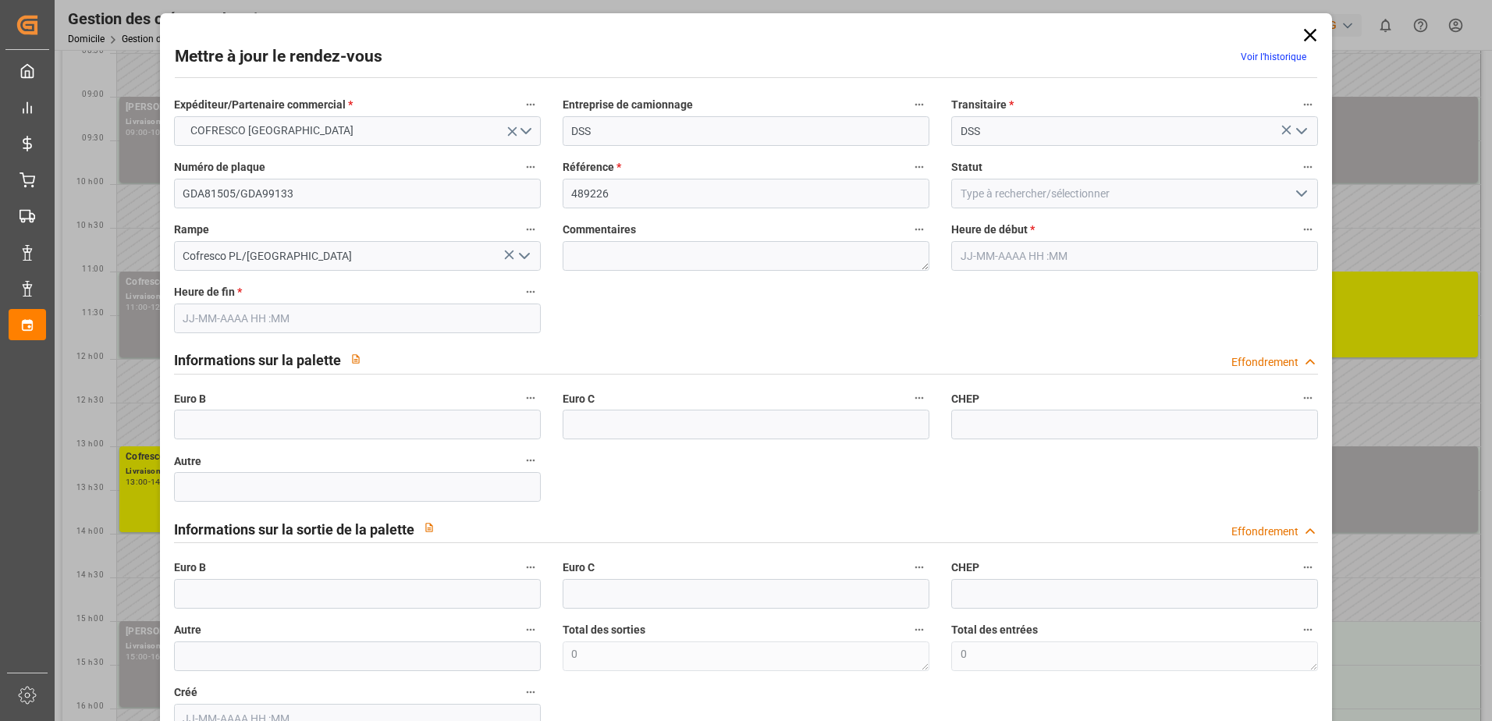
type input "[DATE] 14:00"
type input "[DATE] 15:00"
type input "[DATE] 09:08"
click at [1292, 190] on icon "Ouvrir le menu" at bounding box center [1301, 193] width 19 height 19
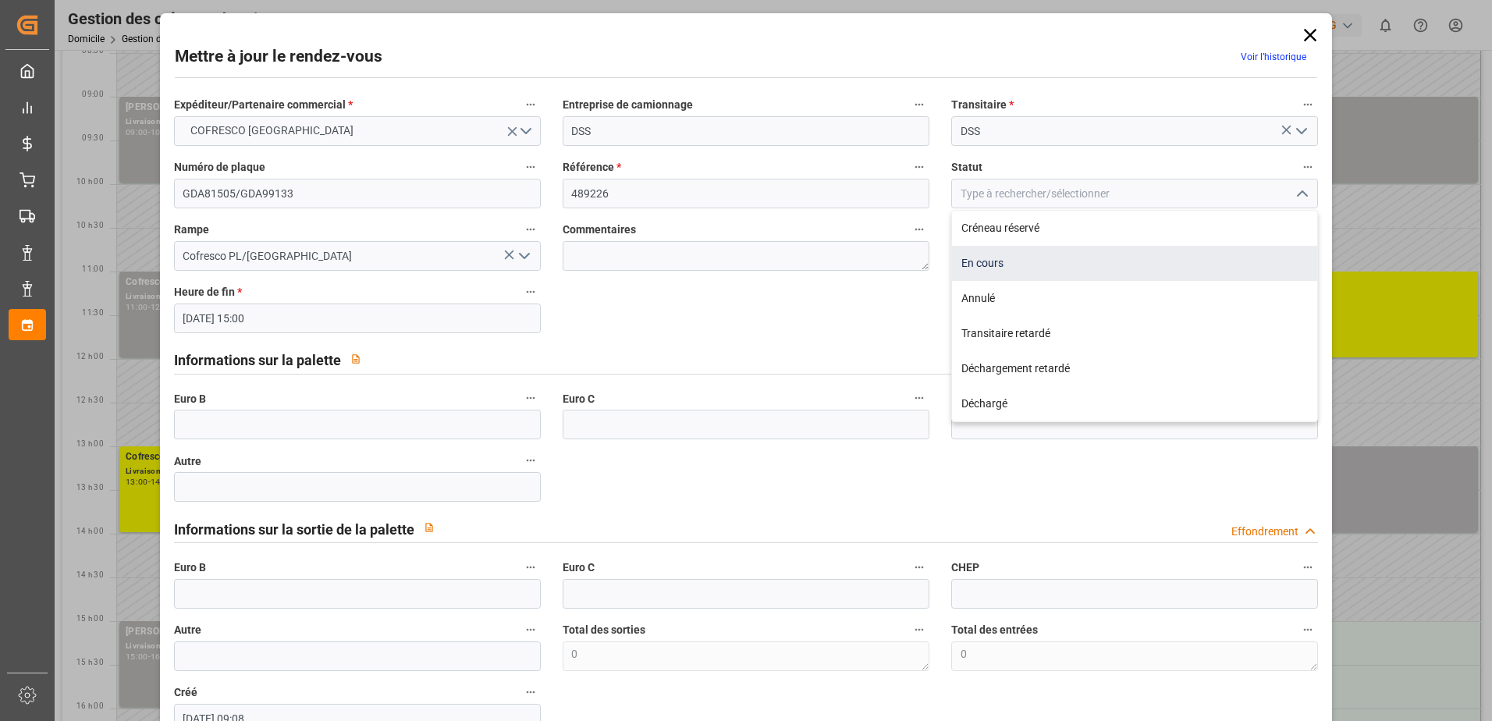
click at [1047, 268] on div "En cours" at bounding box center [1134, 263] width 365 height 35
type input "In Progress"
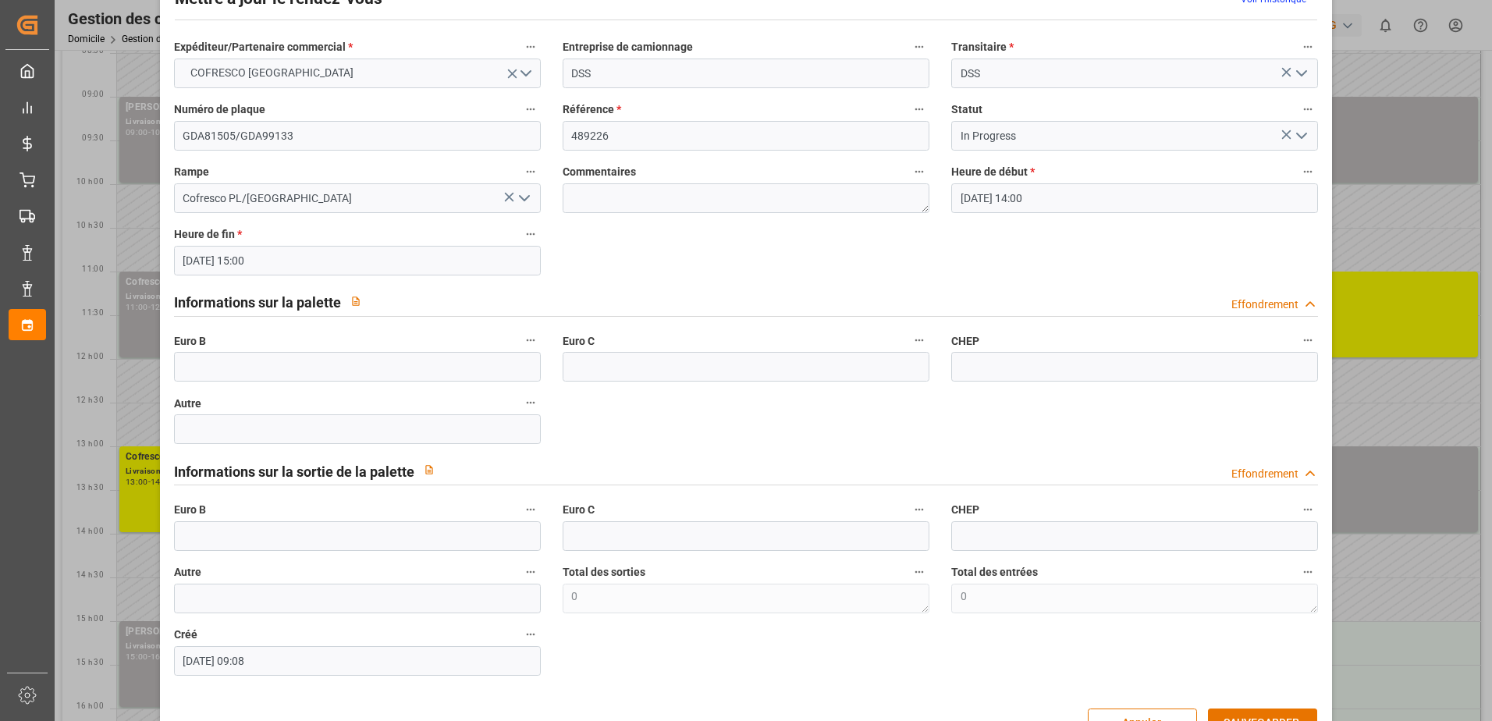
scroll to position [103, 0]
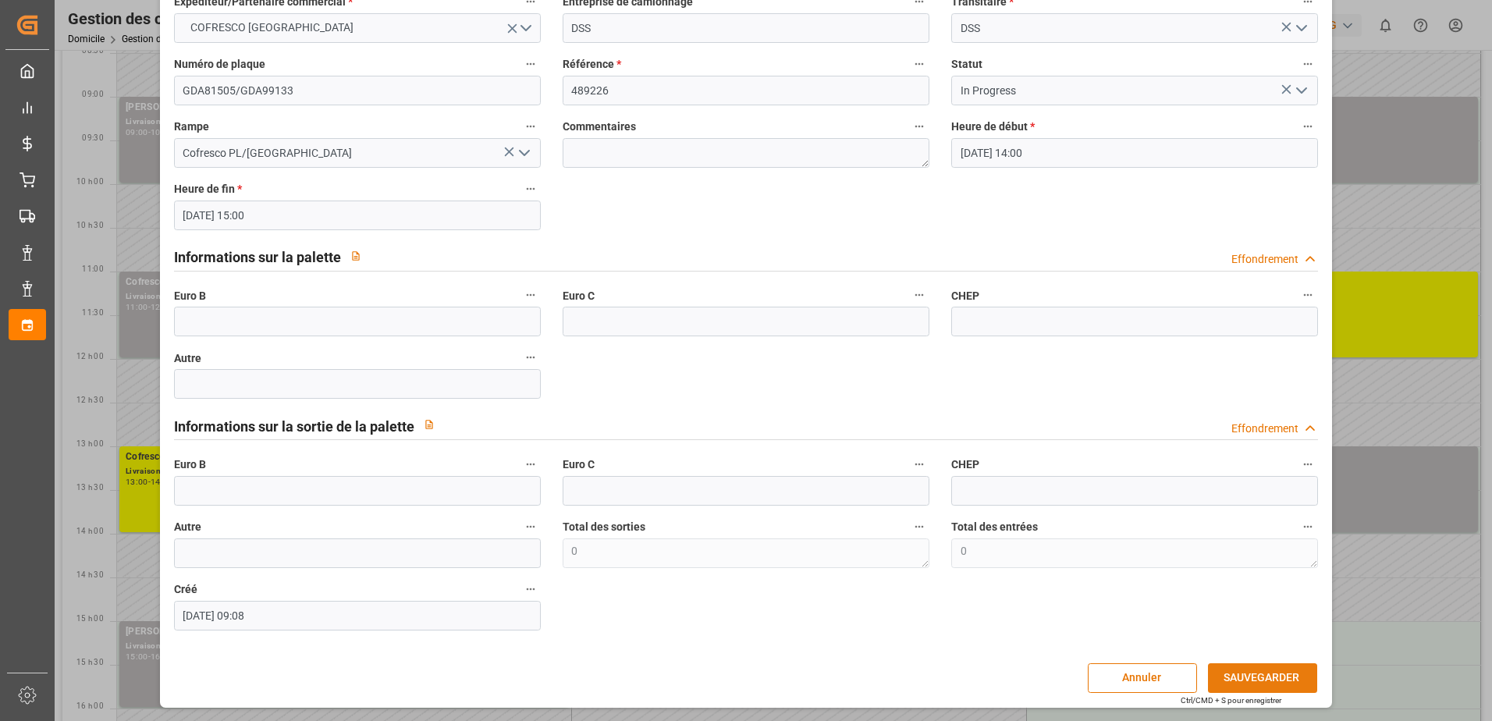
click at [1241, 682] on button "SAUVEGARDER" at bounding box center [1262, 678] width 109 height 30
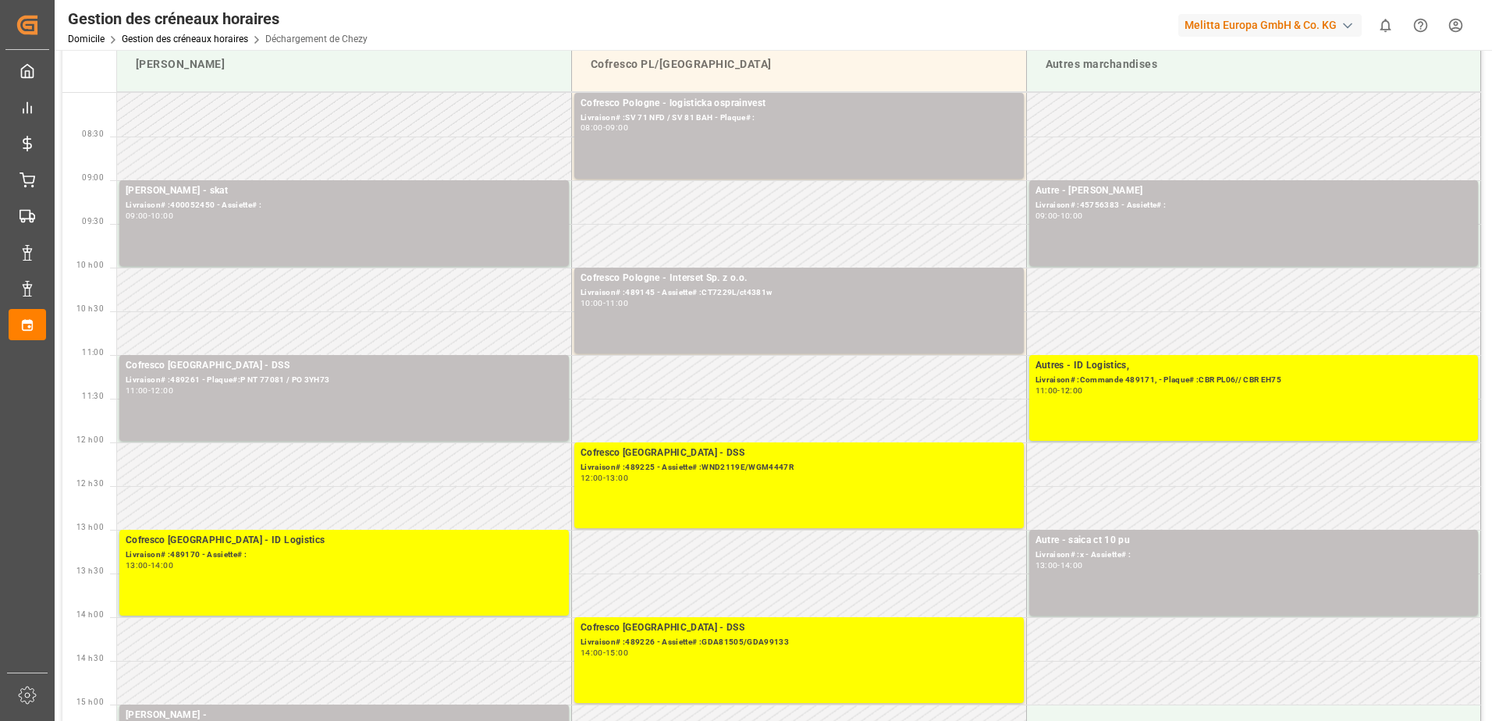
scroll to position [0, 0]
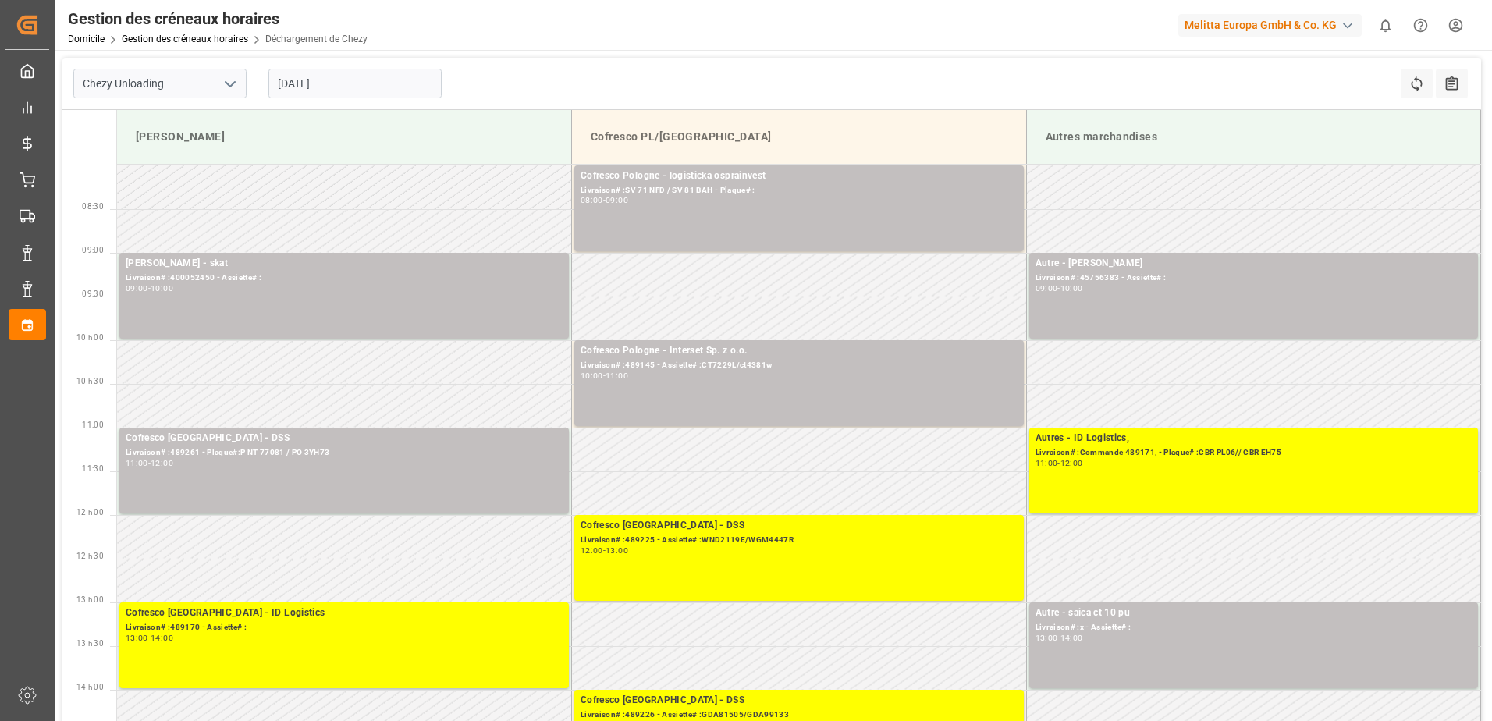
click at [334, 72] on input "[DATE]" at bounding box center [354, 84] width 173 height 30
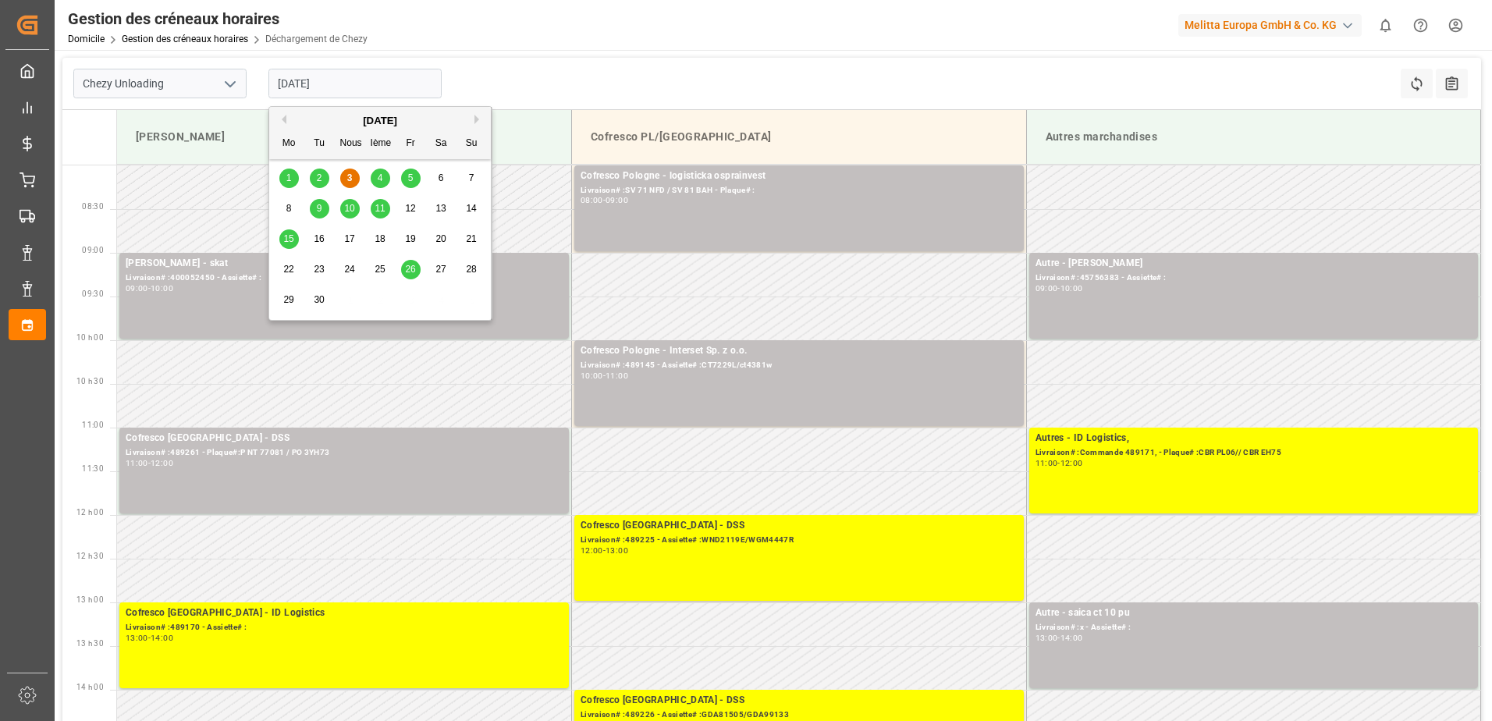
click at [381, 175] on span "4" at bounding box center [380, 177] width 5 height 11
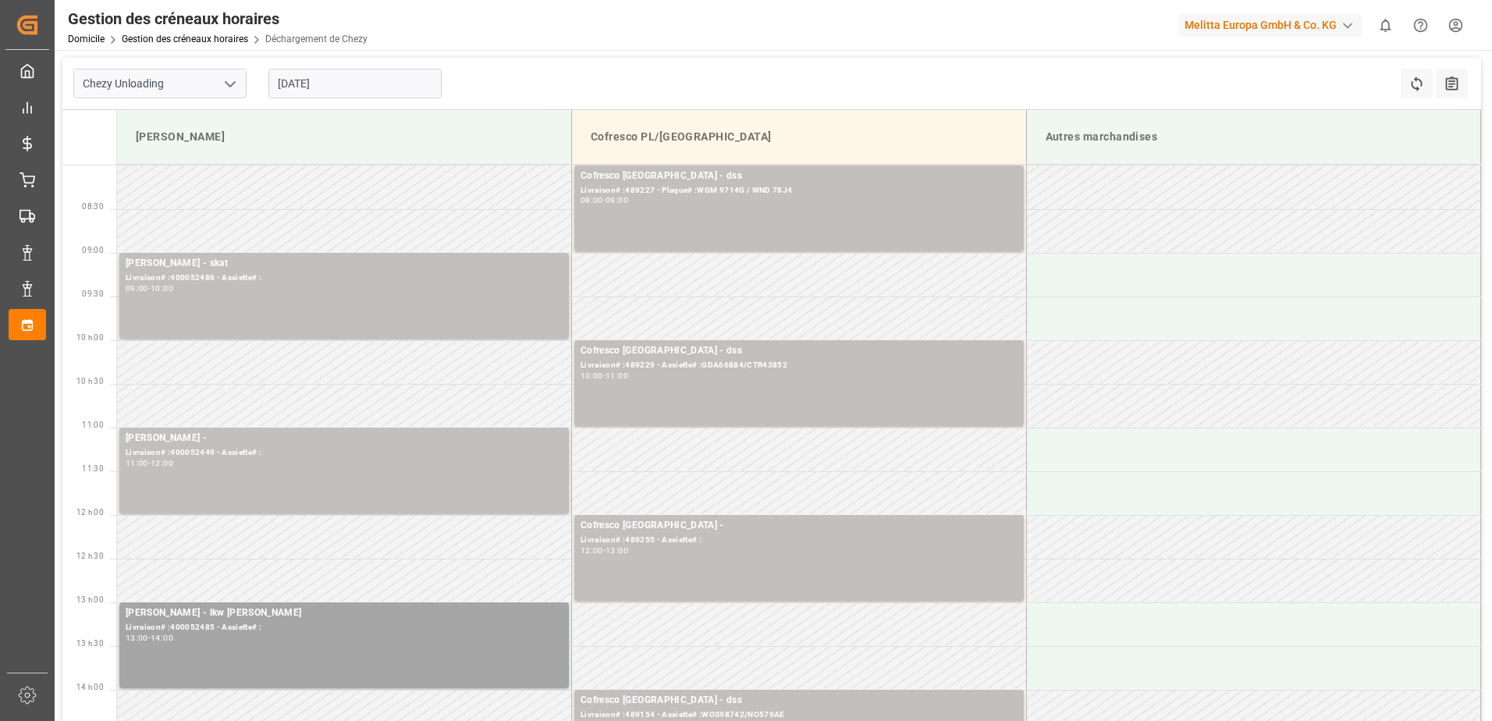
click at [368, 89] on input "[DATE]" at bounding box center [354, 84] width 173 height 30
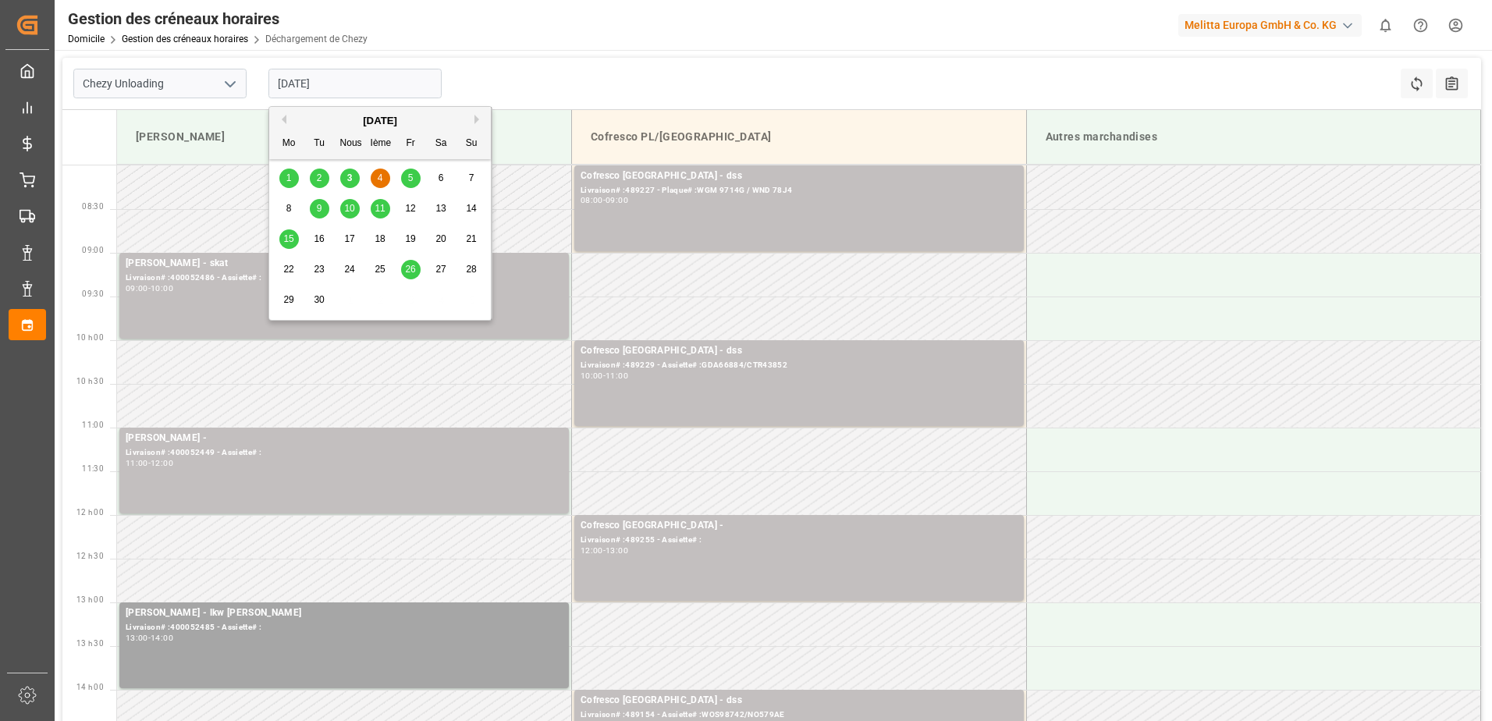
click at [352, 174] on span "3" at bounding box center [349, 177] width 5 height 11
type input "[DATE]"
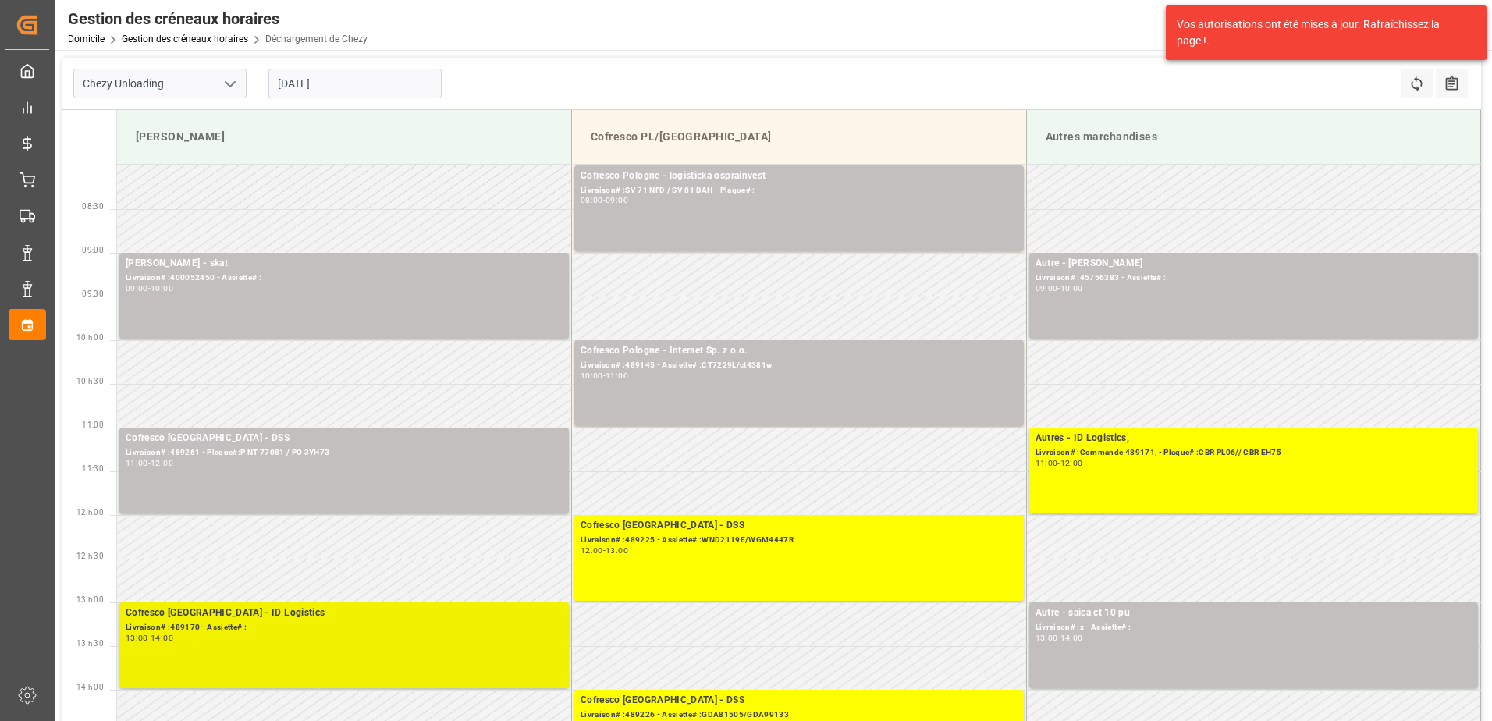
click at [359, 645] on div "Cofresco Pologne - ID Logistics Livraison# :489170 - Assiette# : 13:00 - 14:00" at bounding box center [344, 646] width 437 height 80
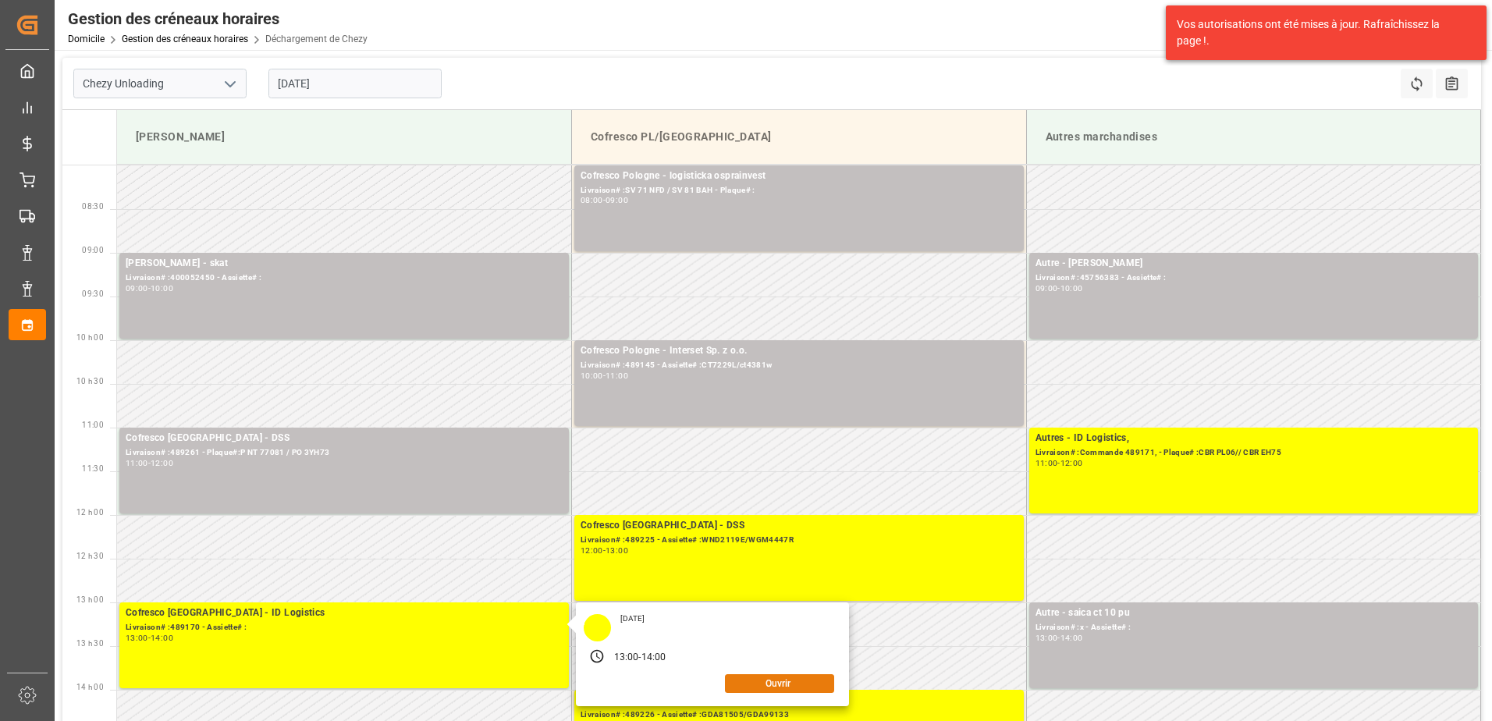
click at [776, 678] on button "Ouvrir" at bounding box center [779, 683] width 109 height 19
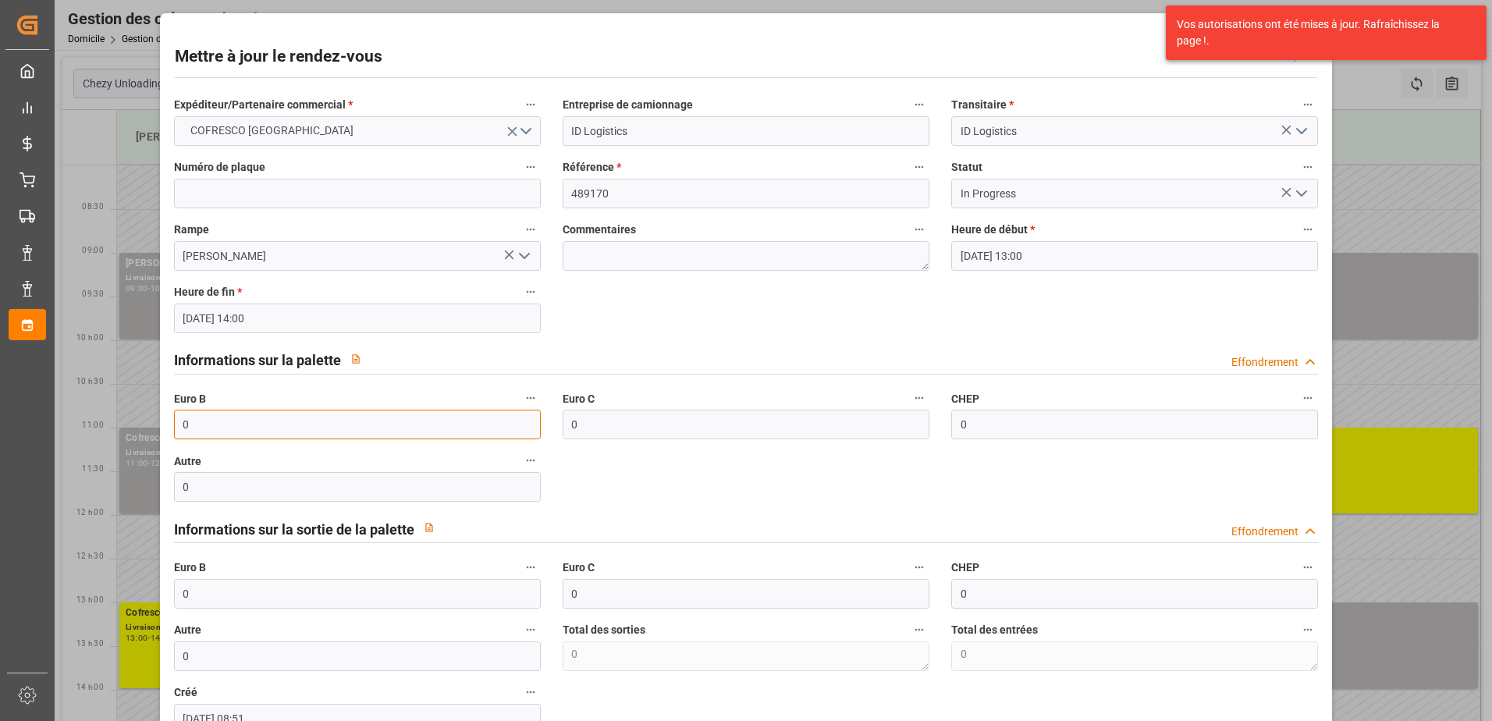
click at [329, 417] on input "0" at bounding box center [357, 425] width 367 height 30
type input "33"
click at [1297, 191] on icon "Ouvrir le menu" at bounding box center [1301, 193] width 19 height 19
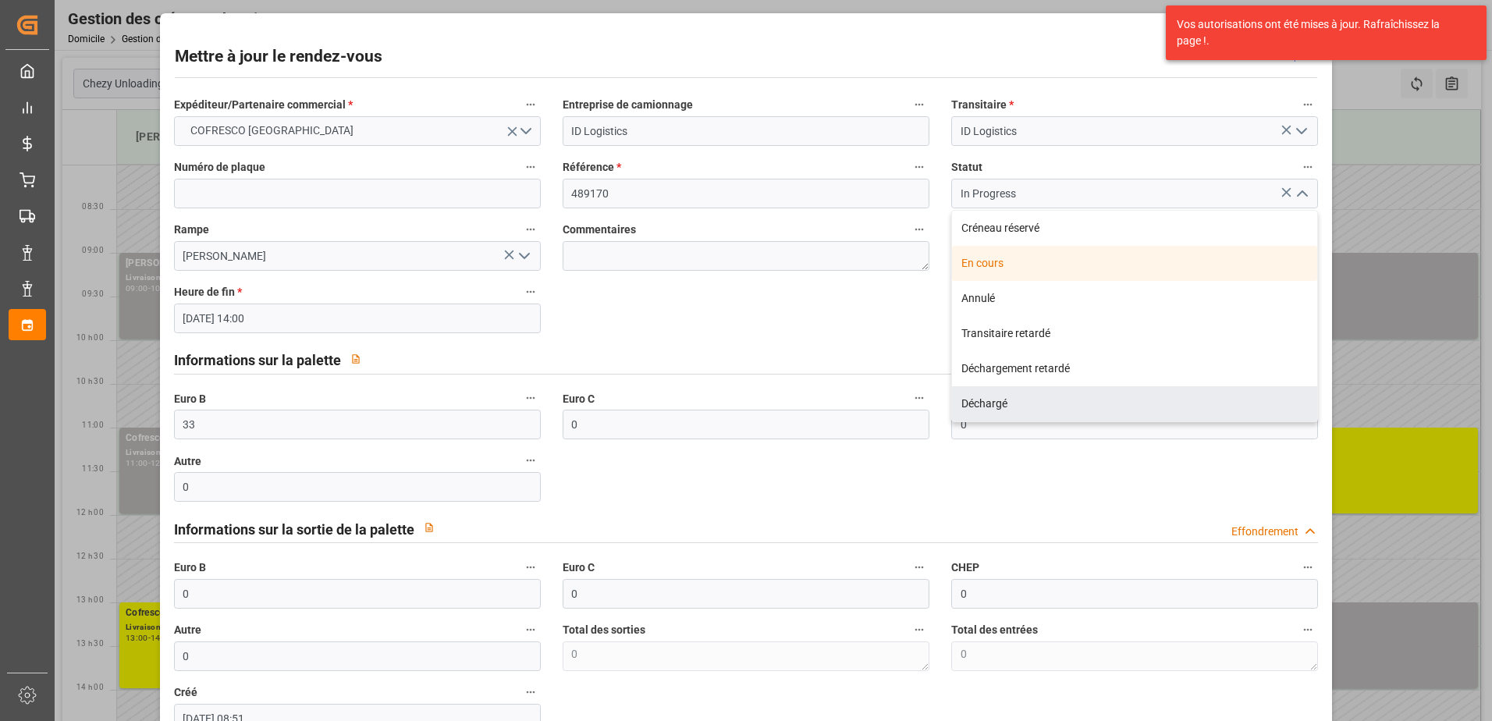
click at [1091, 403] on div "Déchargé" at bounding box center [1134, 403] width 365 height 35
type input "Unloaded"
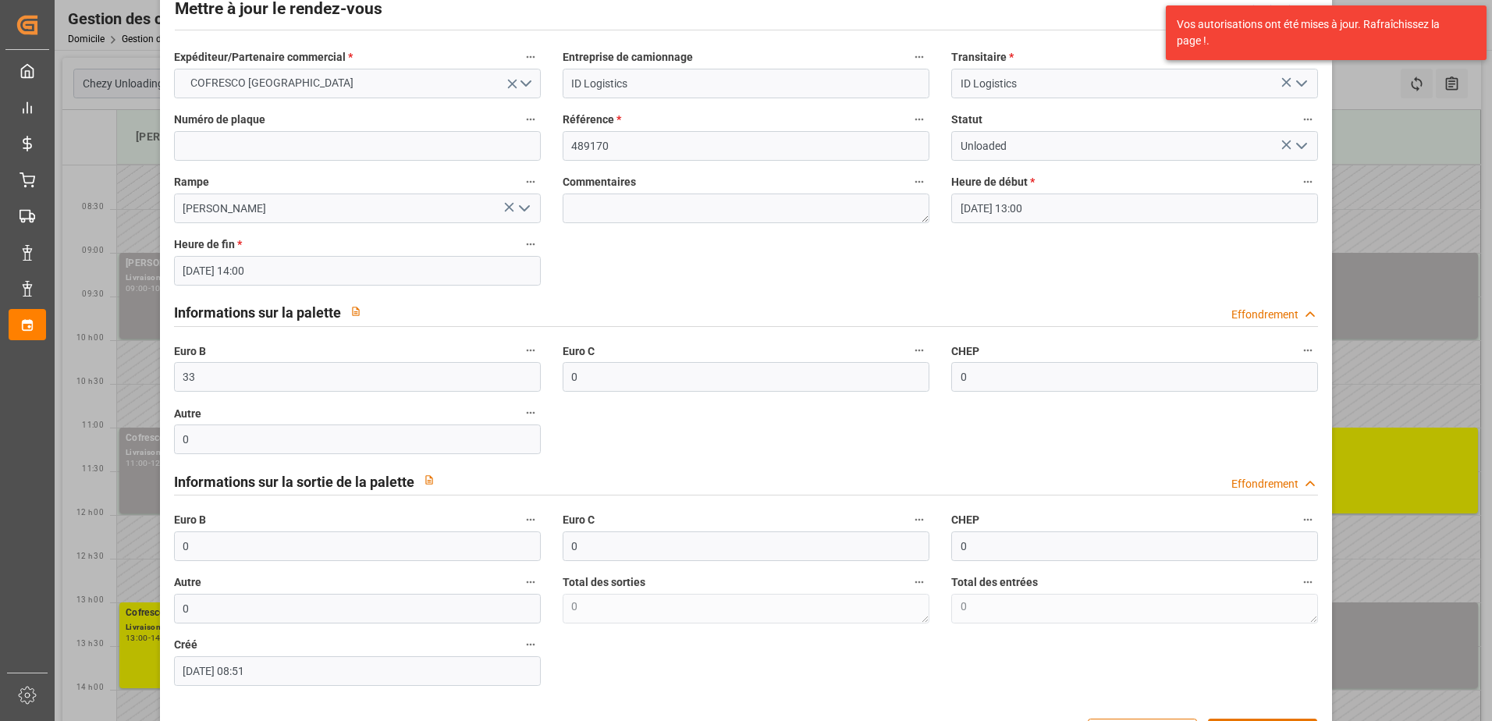
scroll to position [103, 0]
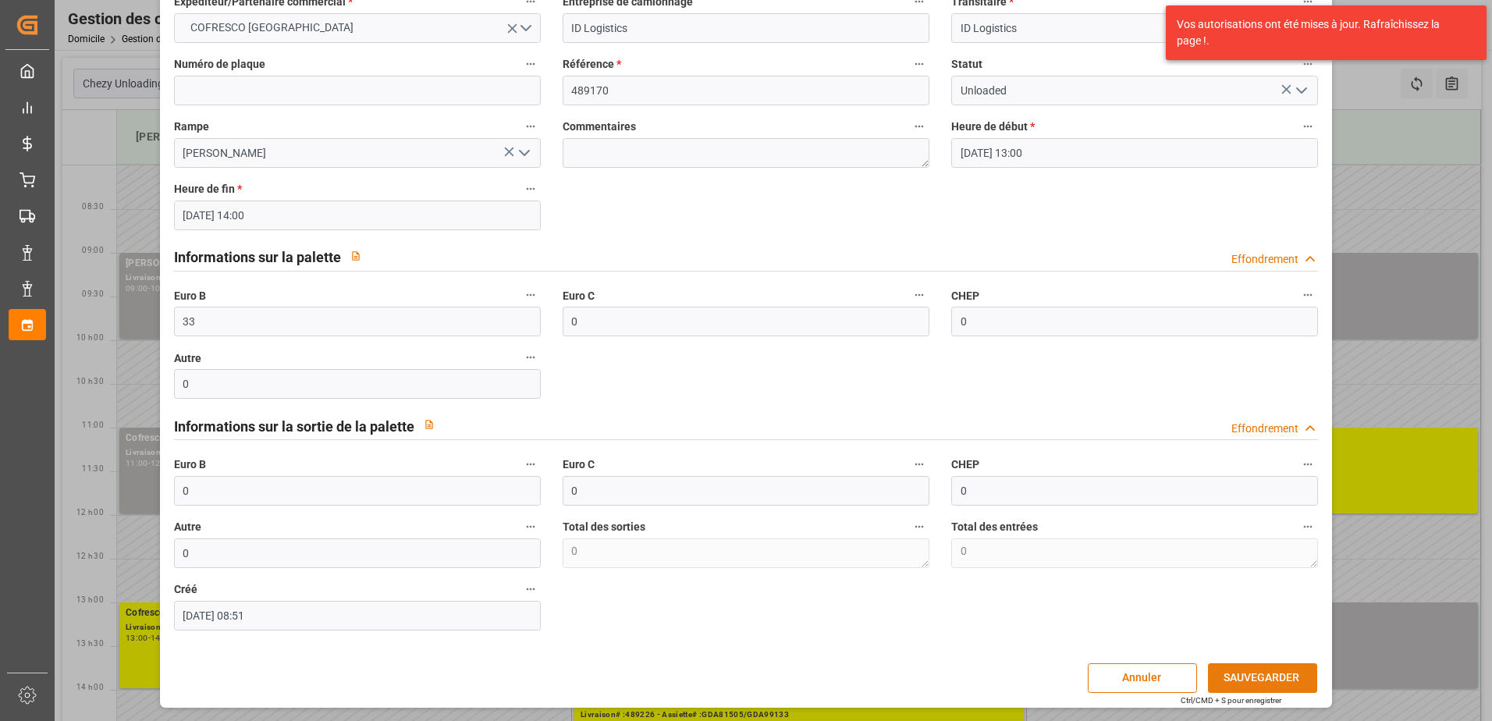
click at [1251, 683] on button "SAUVEGARDER" at bounding box center [1262, 678] width 109 height 30
